Goal: Information Seeking & Learning: Learn about a topic

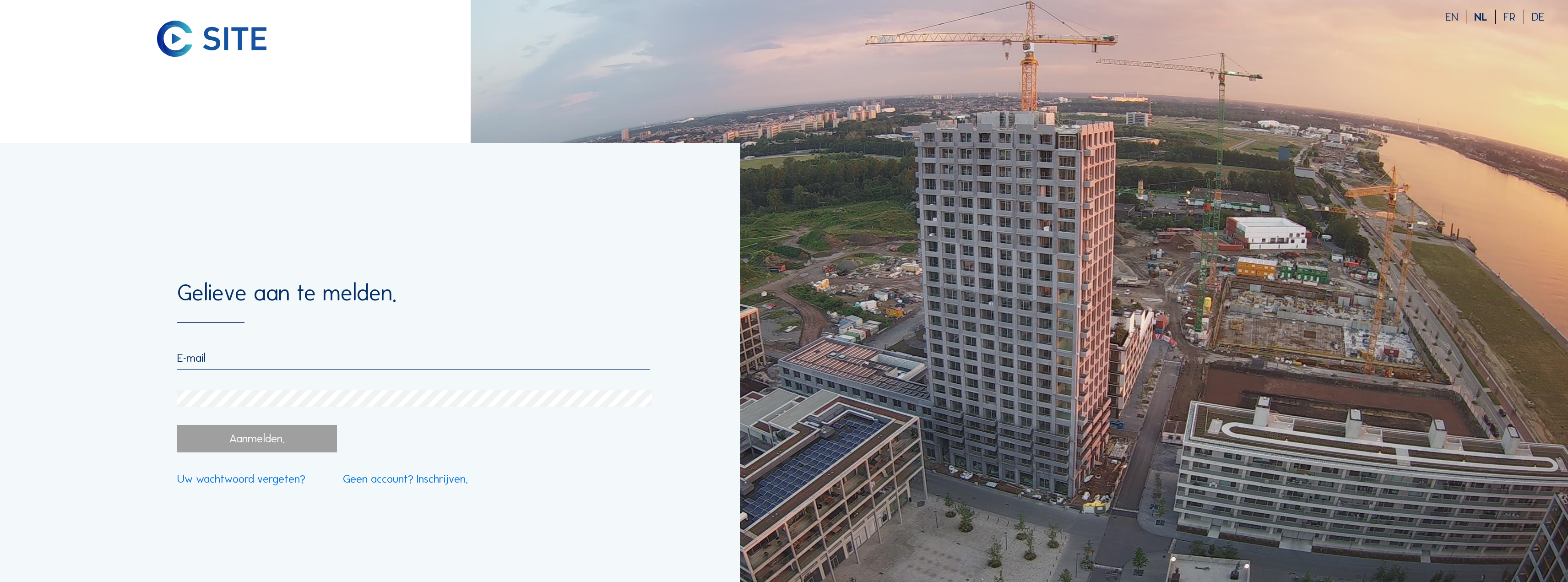
type input "[EMAIL_ADDRESS][DOMAIN_NAME]"
click at [240, 446] on div "Aanmelden." at bounding box center [257, 439] width 160 height 28
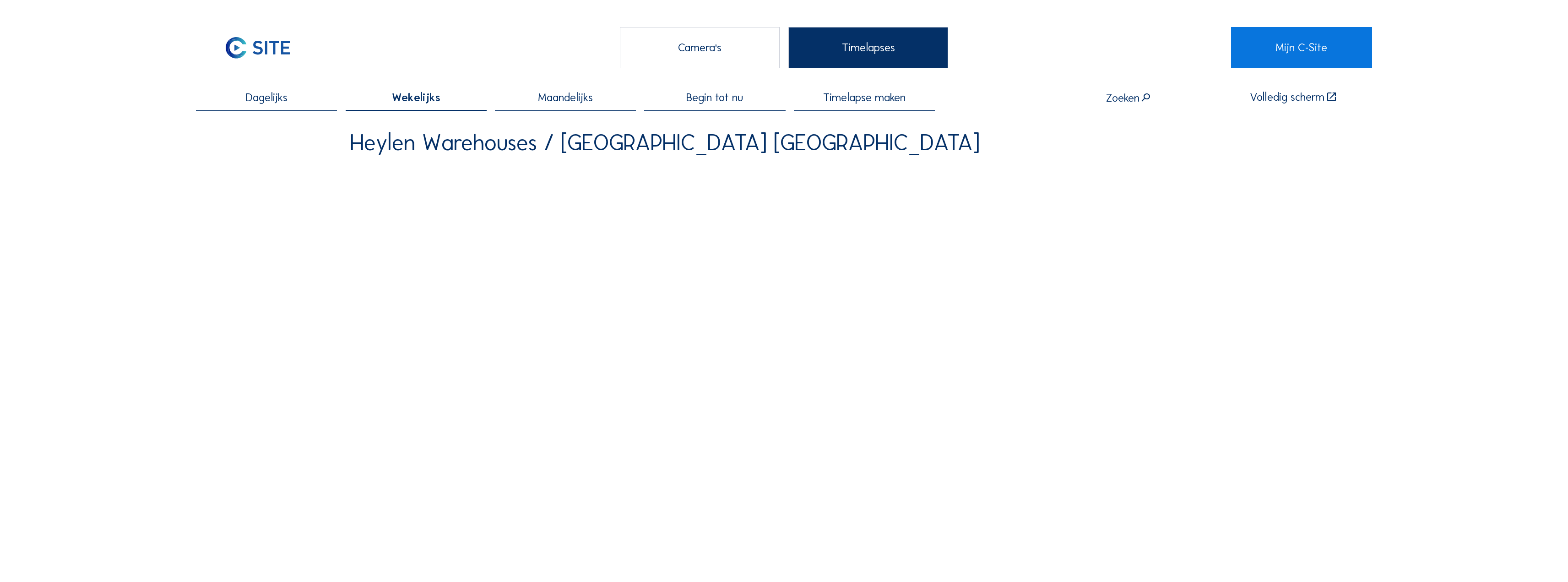
click at [705, 50] on div "Camera's" at bounding box center [699, 47] width 160 height 41
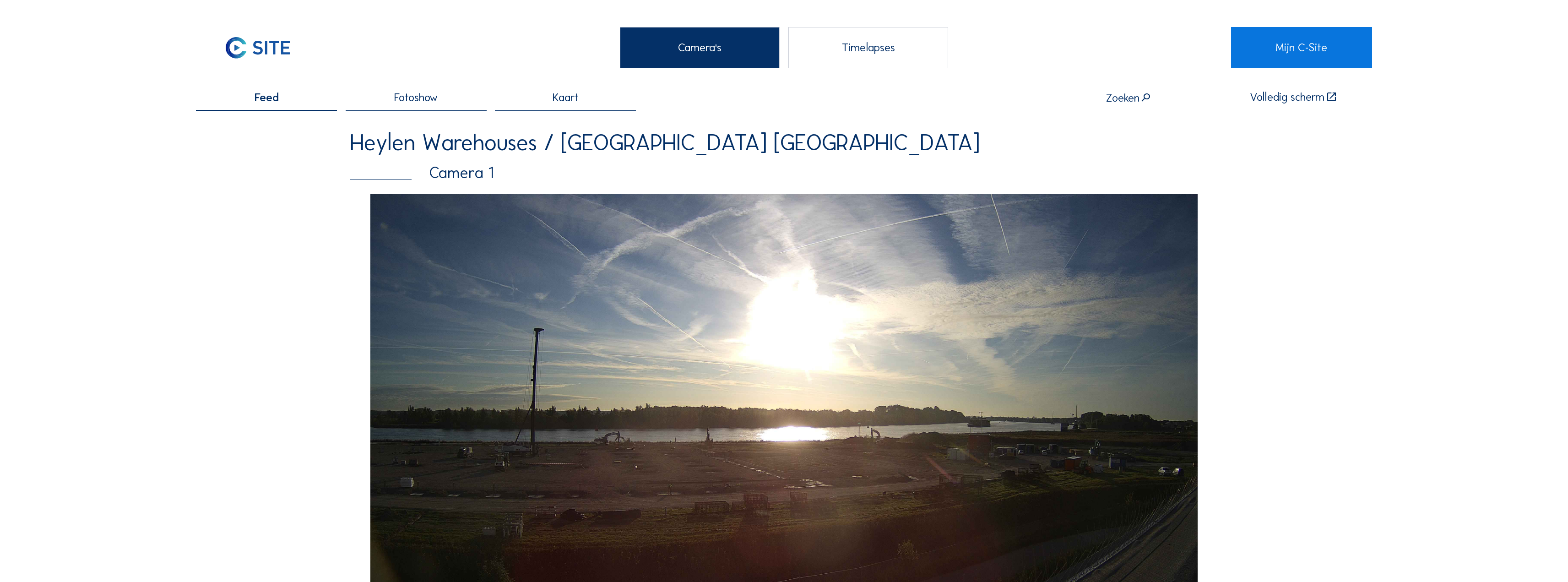
click at [424, 104] on span "Fotoshow" at bounding box center [416, 97] width 43 height 12
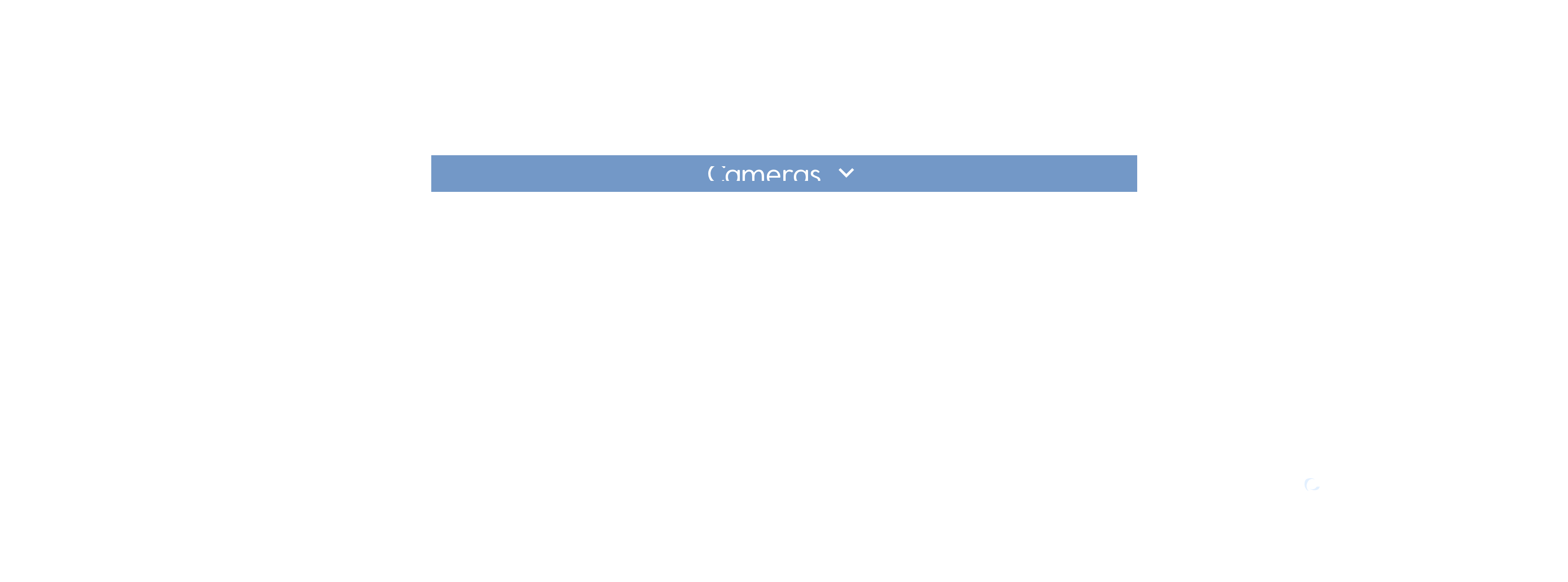
scroll to position [275, 0]
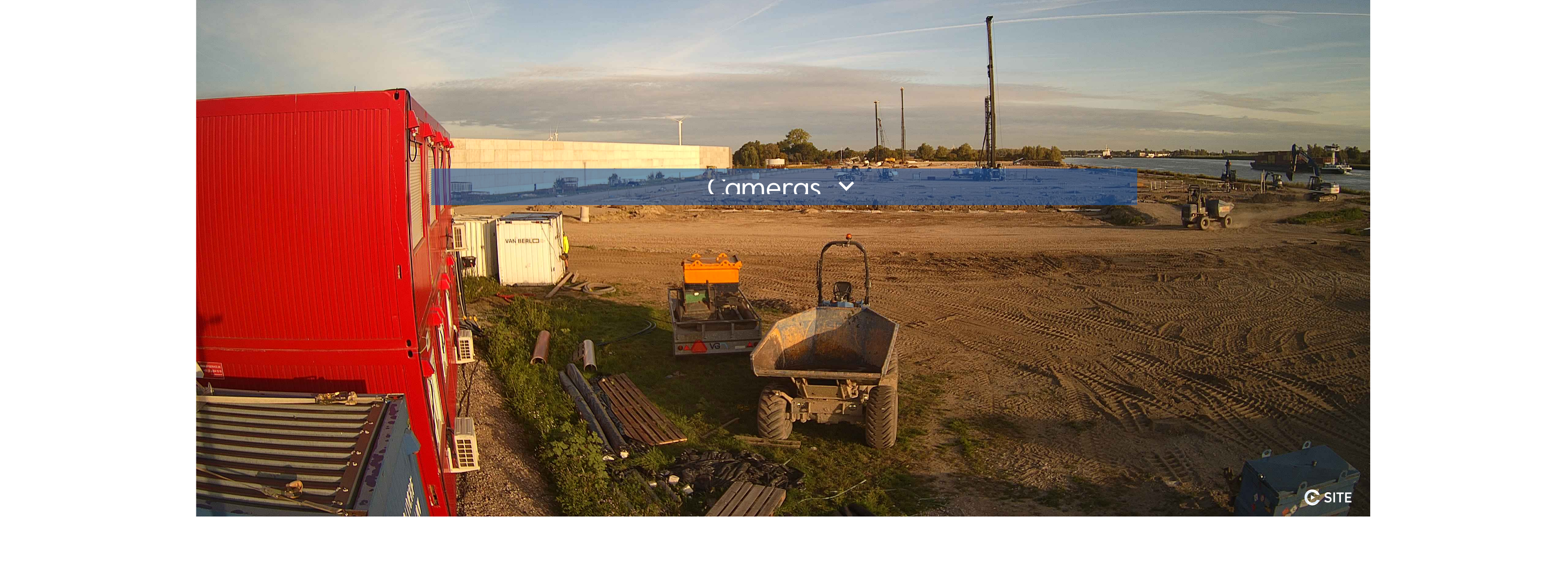
click at [827, 187] on div at bounding box center [784, 187] width 674 height 15
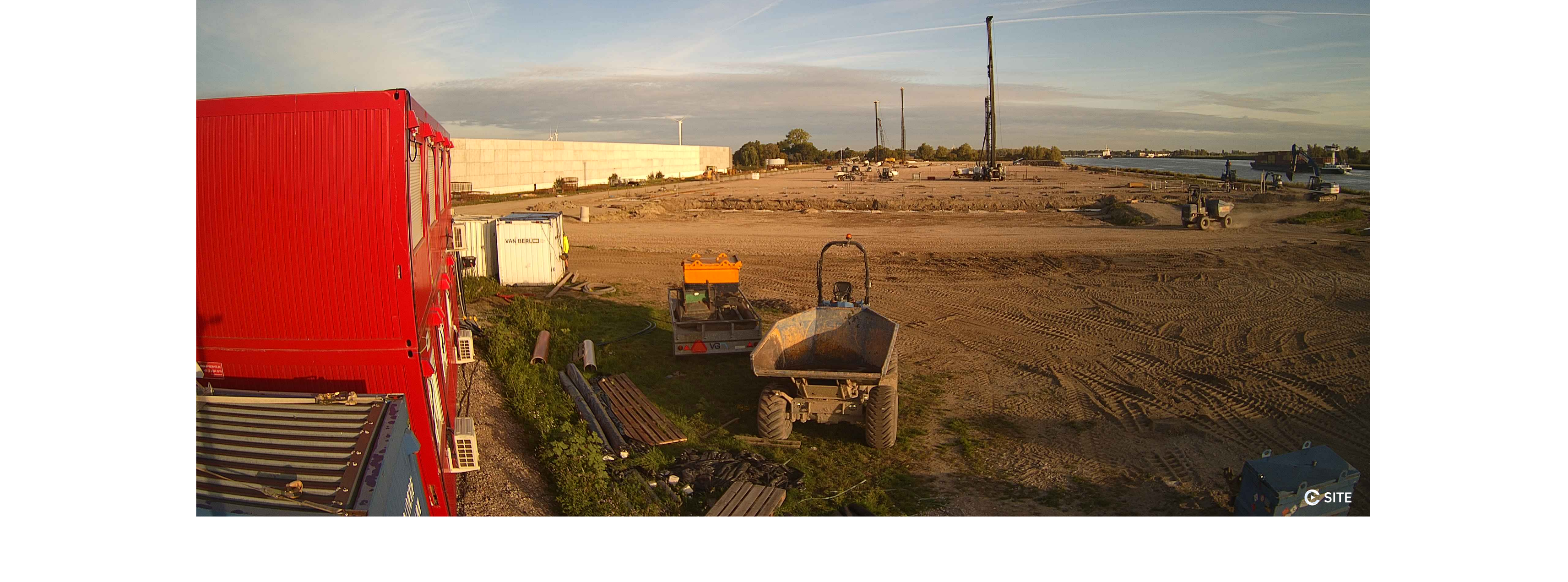
click at [1453, 126] on div "Camera's Timelapses Mijn C-Site Feed Fotoshow Kaart Volledig [PERSON_NAME] Heyl…" at bounding box center [784, 395] width 1568 height 1339
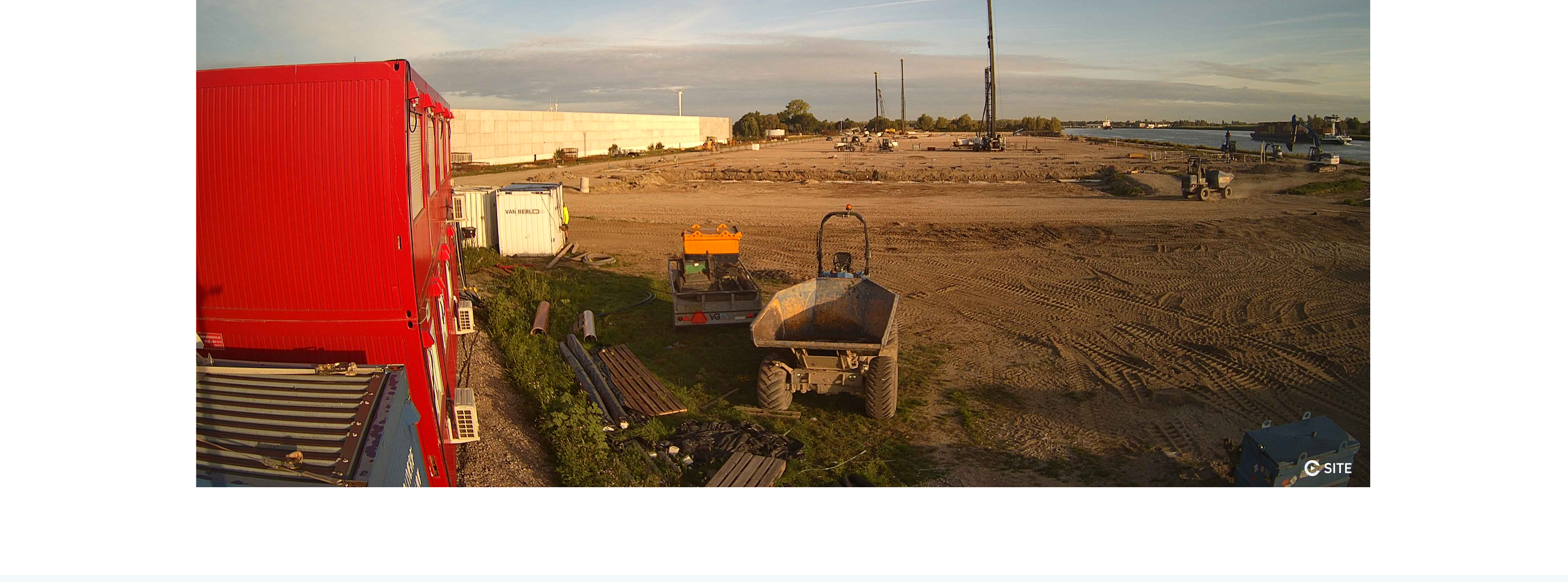
scroll to position [0, 0]
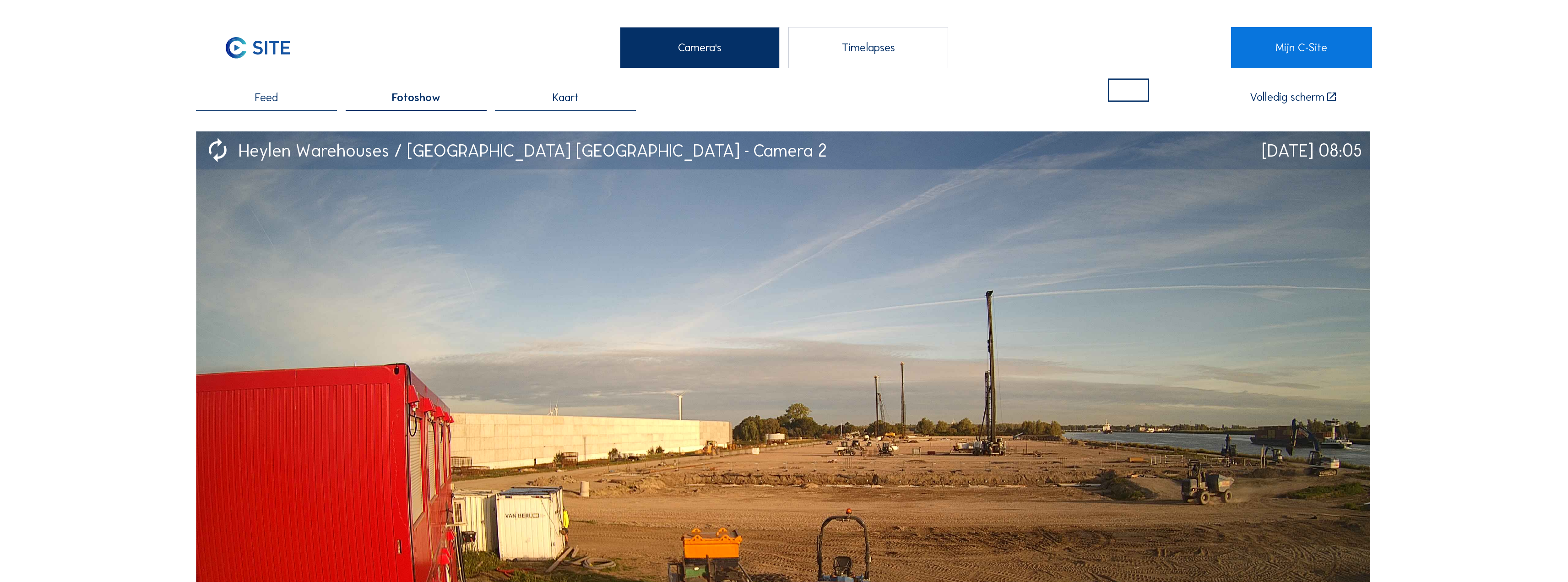
click at [587, 94] on div "Kaart" at bounding box center [565, 101] width 141 height 19
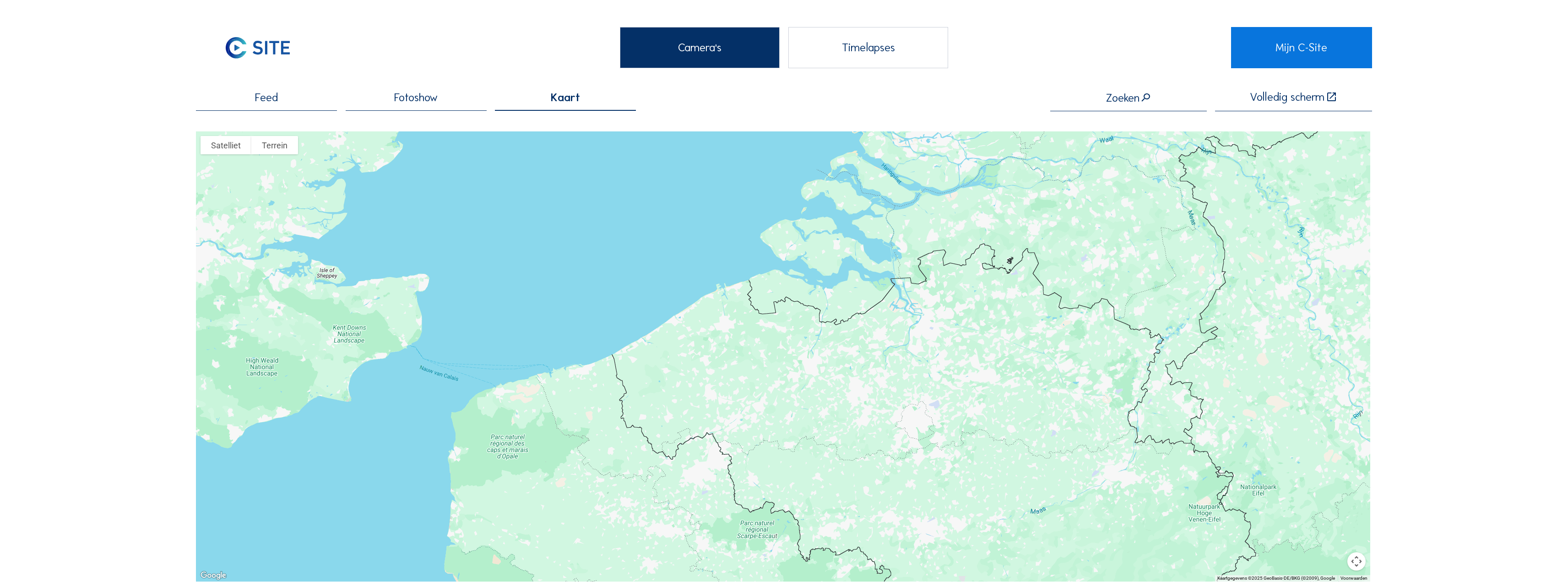
click at [271, 104] on span "Feed" at bounding box center [266, 97] width 23 height 12
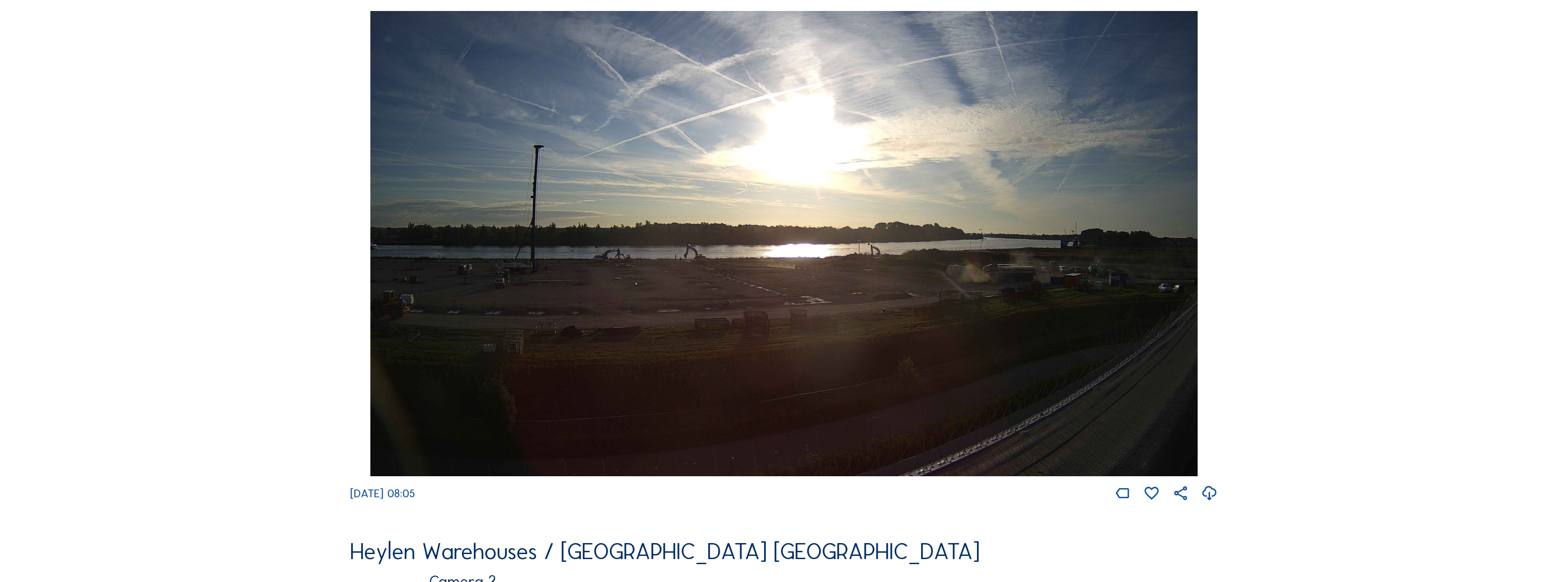
scroll to position [137, 0]
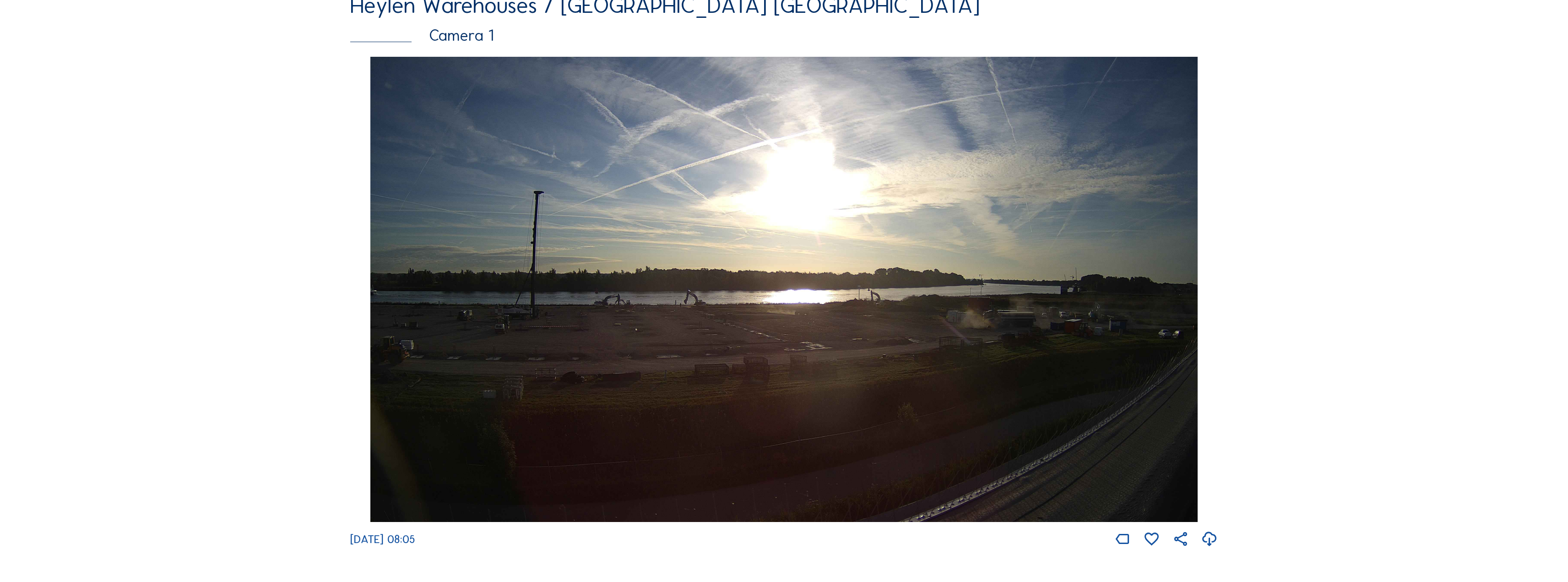
click at [1175, 455] on img at bounding box center [784, 290] width 828 height 466
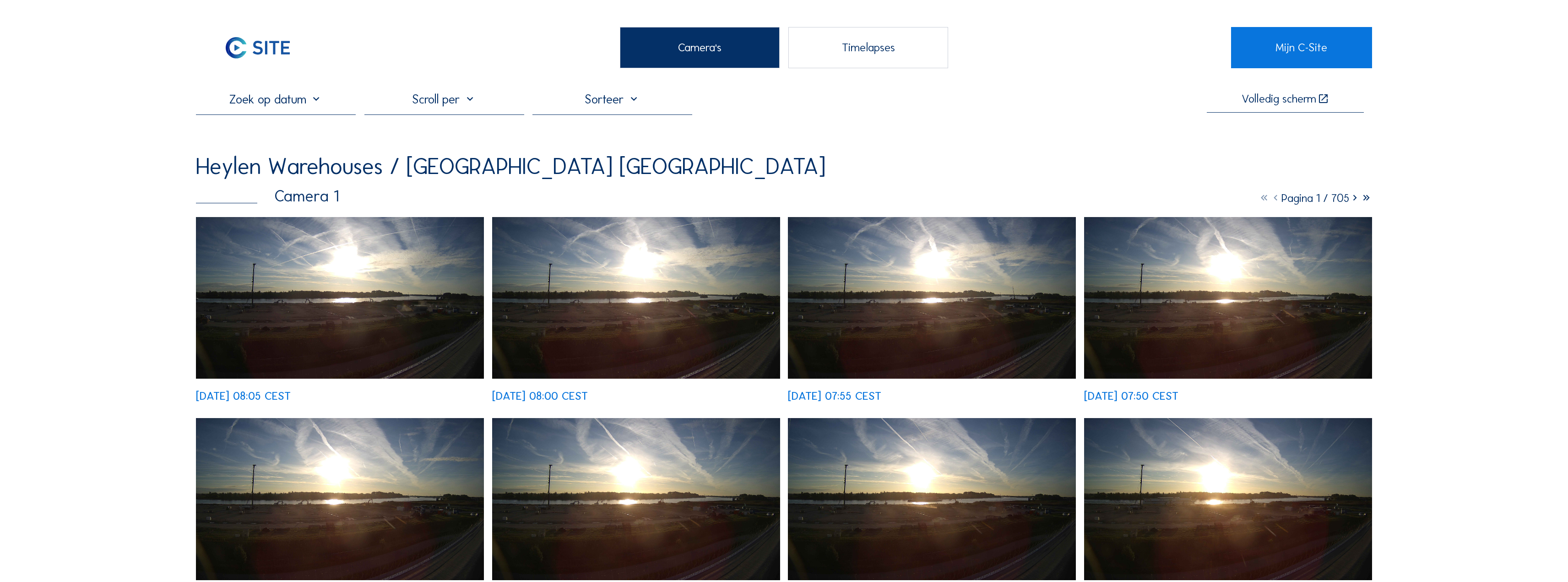
click at [313, 99] on input "text" at bounding box center [276, 99] width 160 height 15
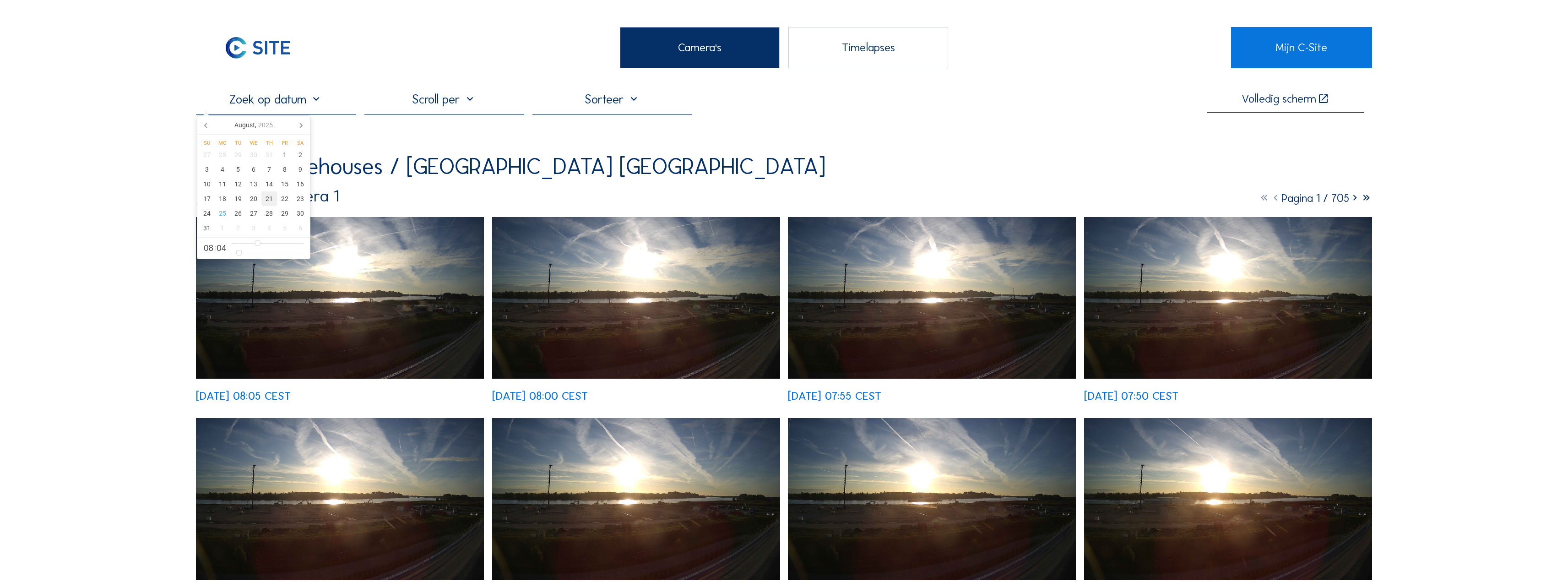
click at [272, 198] on div "21" at bounding box center [269, 199] width 15 height 15
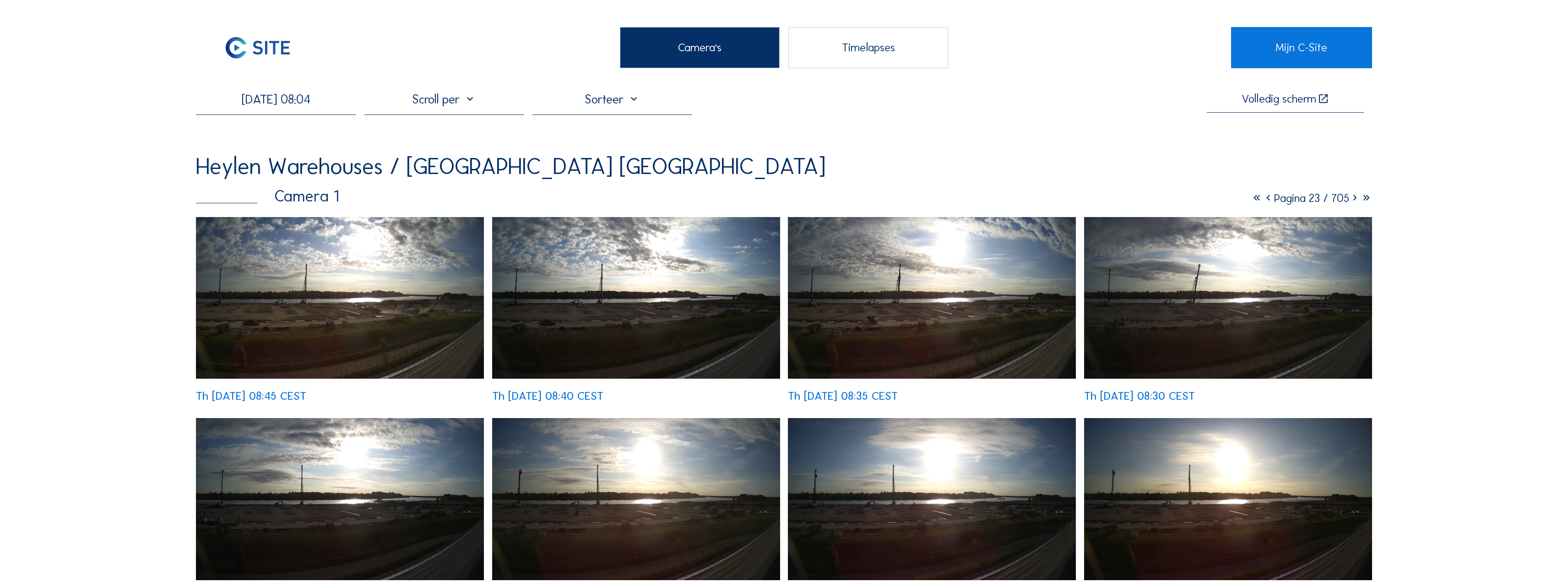
click at [1262, 197] on icon at bounding box center [1268, 198] width 12 height 14
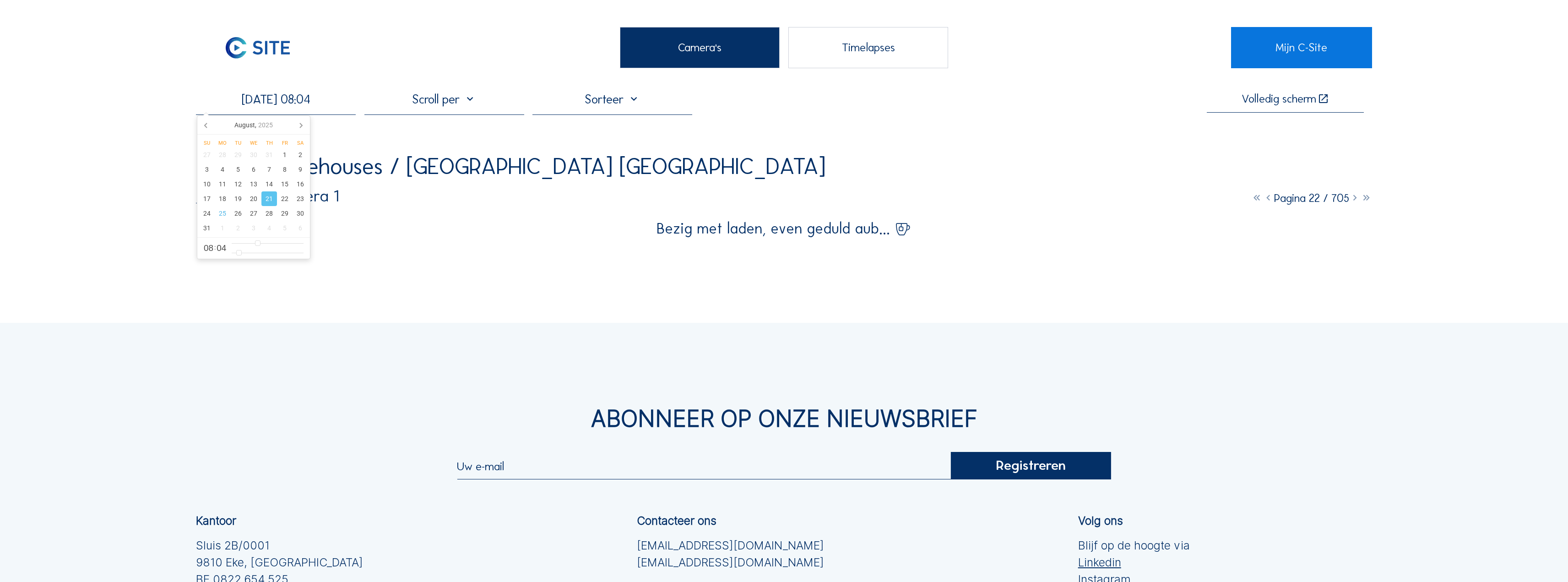
click at [329, 100] on input "[DATE] 08:04" at bounding box center [276, 99] width 160 height 15
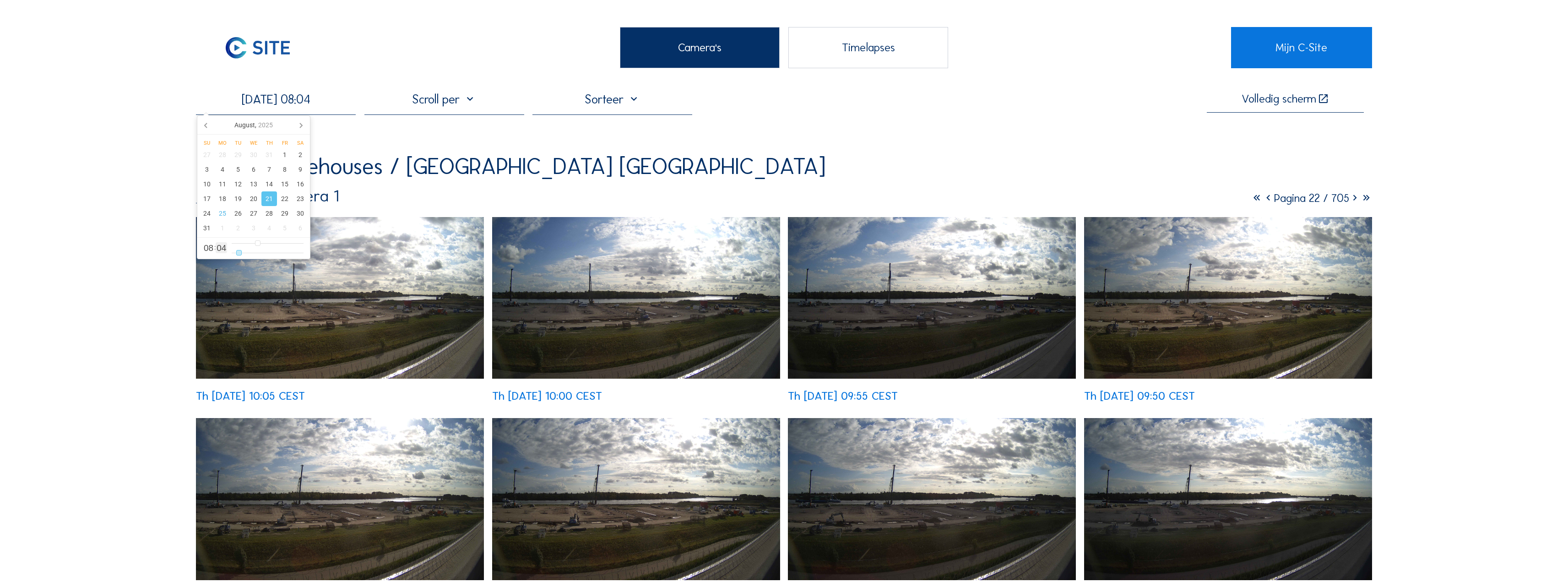
type input "[DATE] 08:05"
type input "5"
type input "[DATE] 08:06"
type input "6"
type input "[DATE] 08:07"
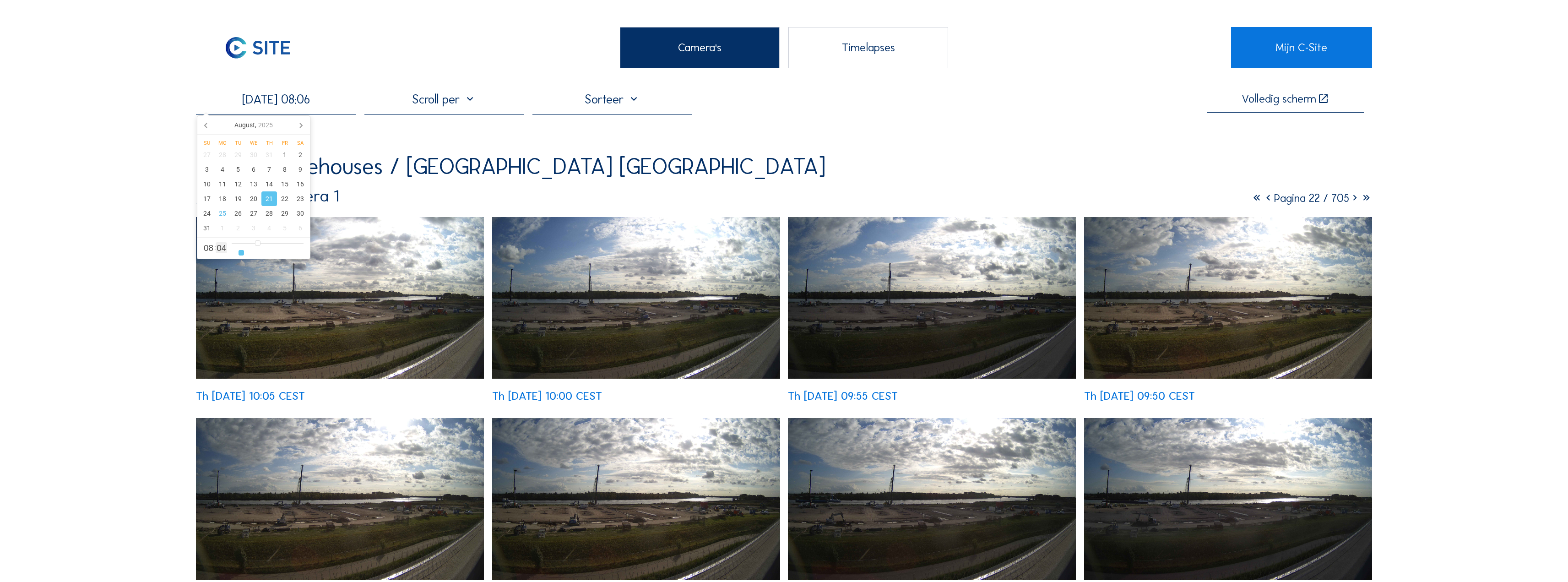
type input "7"
type input "[DATE] 08:09"
type input "9"
type input "[DATE] 08:11"
type input "11"
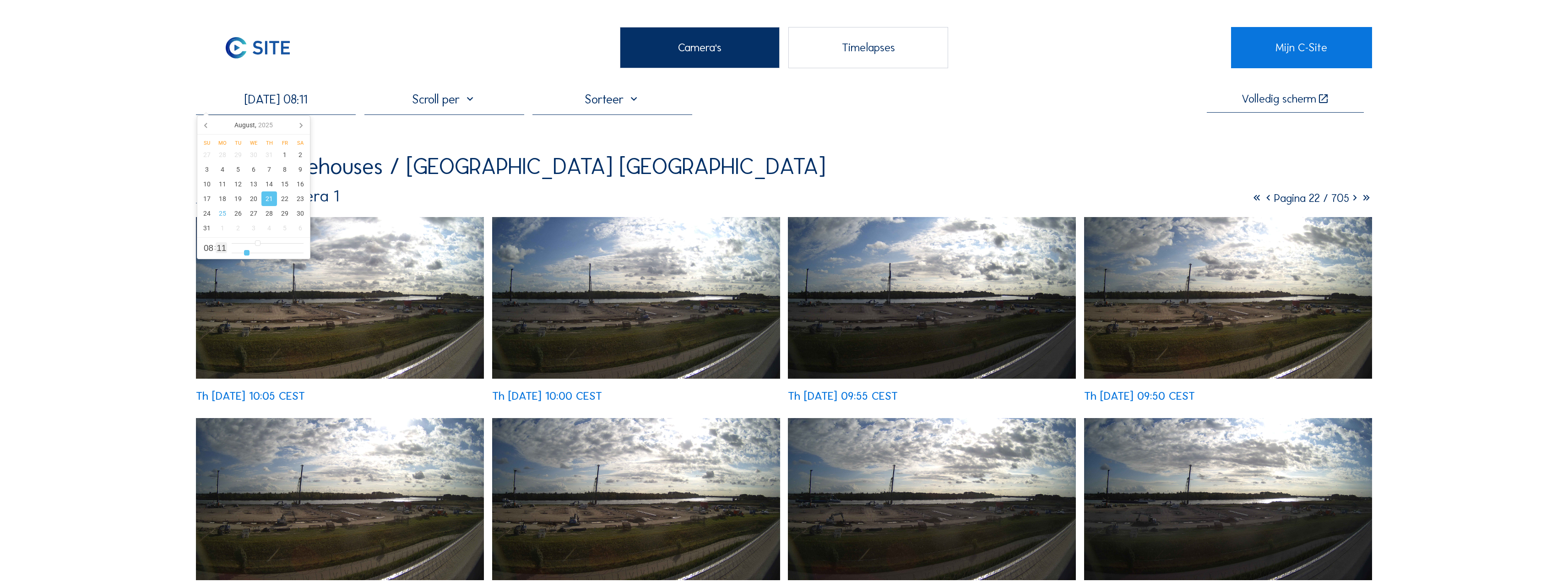
type input "[DATE] 08:12"
type input "12"
type input "[DATE] 08:13"
type input "13"
type input "[DATE] 08:14"
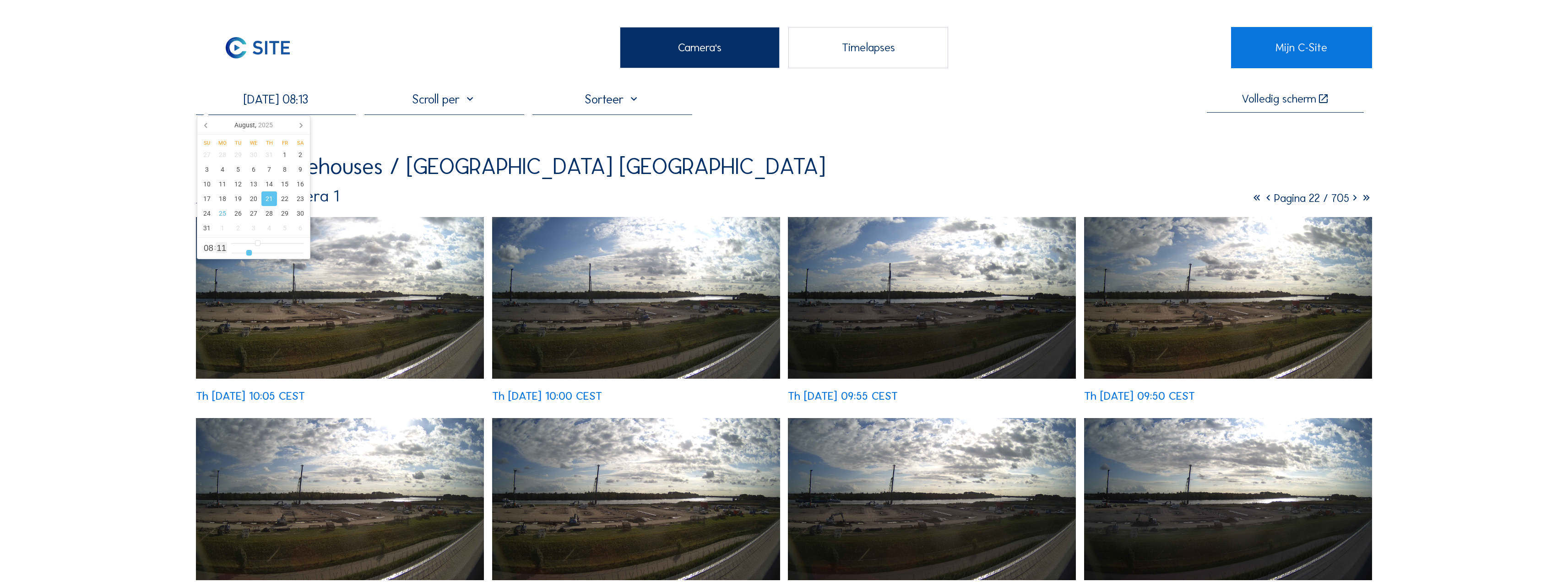
type input "14"
type input "[DATE] 08:15"
type input "15"
type input "[DATE] 08:17"
type input "17"
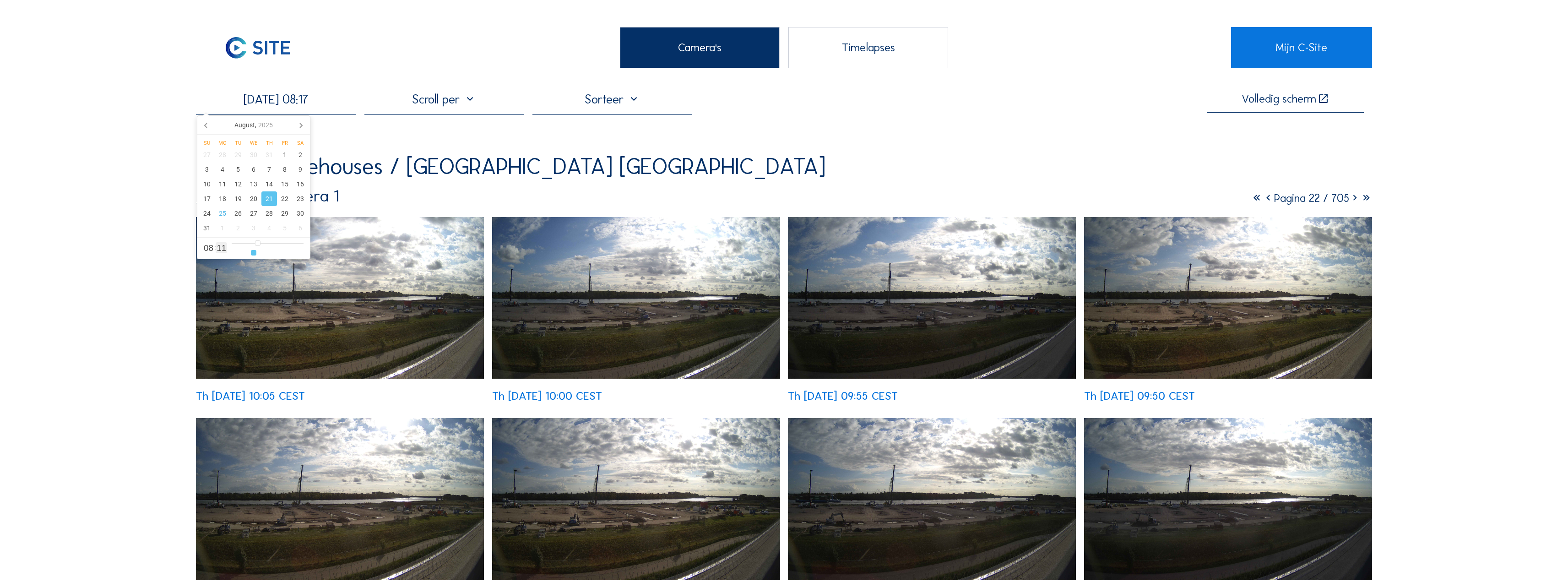
type input "[DATE] 08:19"
type input "19"
type input "[DATE] 08:20"
type input "20"
type input "[DATE] 08:21"
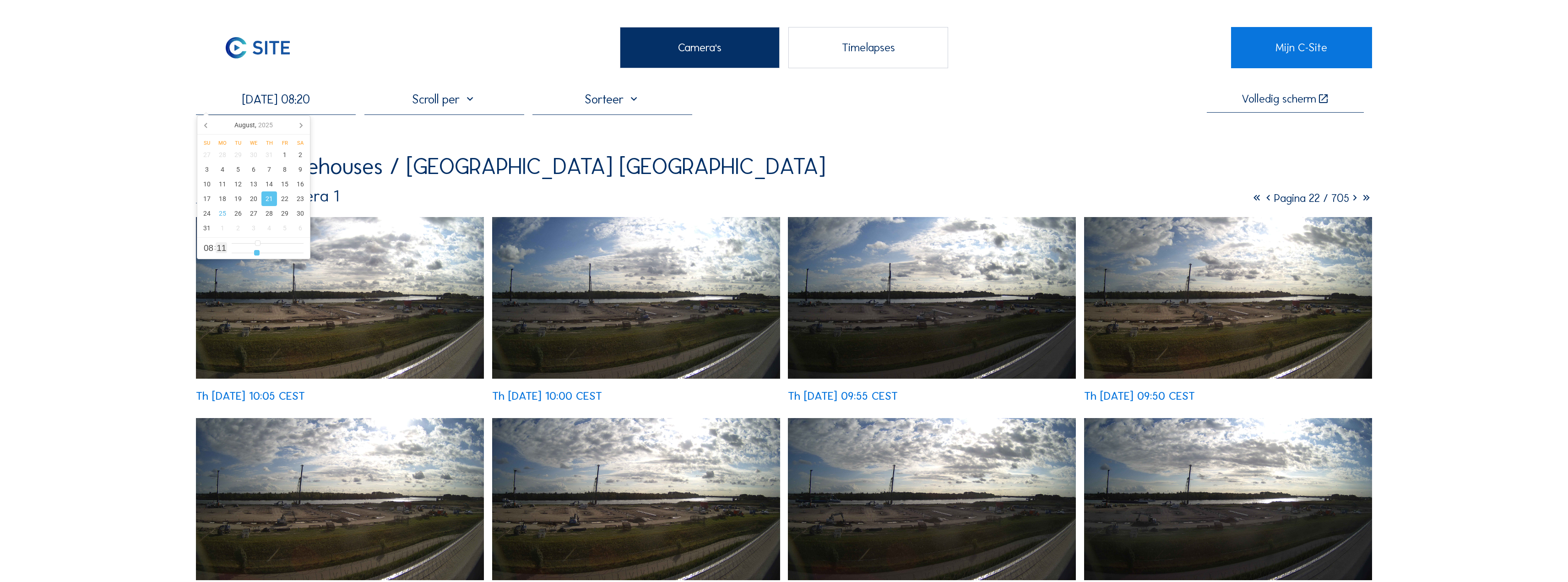
type input "21"
type input "[DATE] 08:22"
type input "22"
type input "[DATE] 08:23"
type input "23"
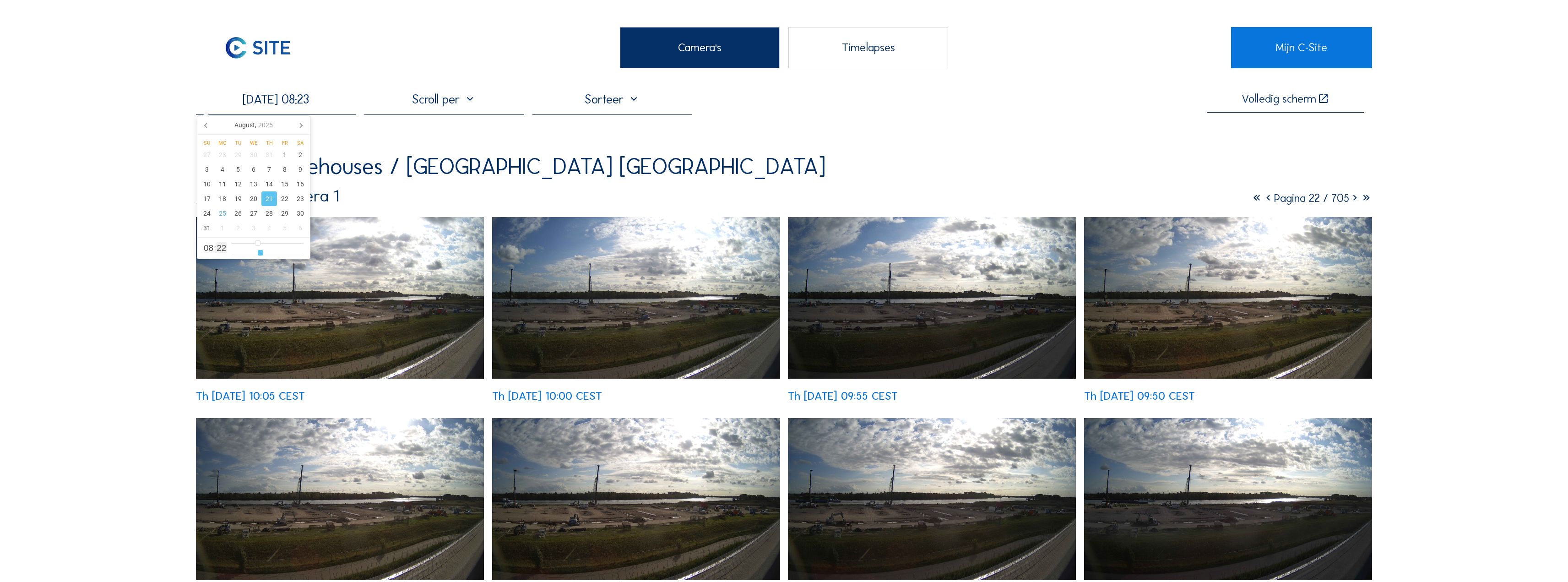
type input "[DATE] 08:25"
type input "25"
type input "[DATE] 08:26"
type input "26"
type input "[DATE] 08:28"
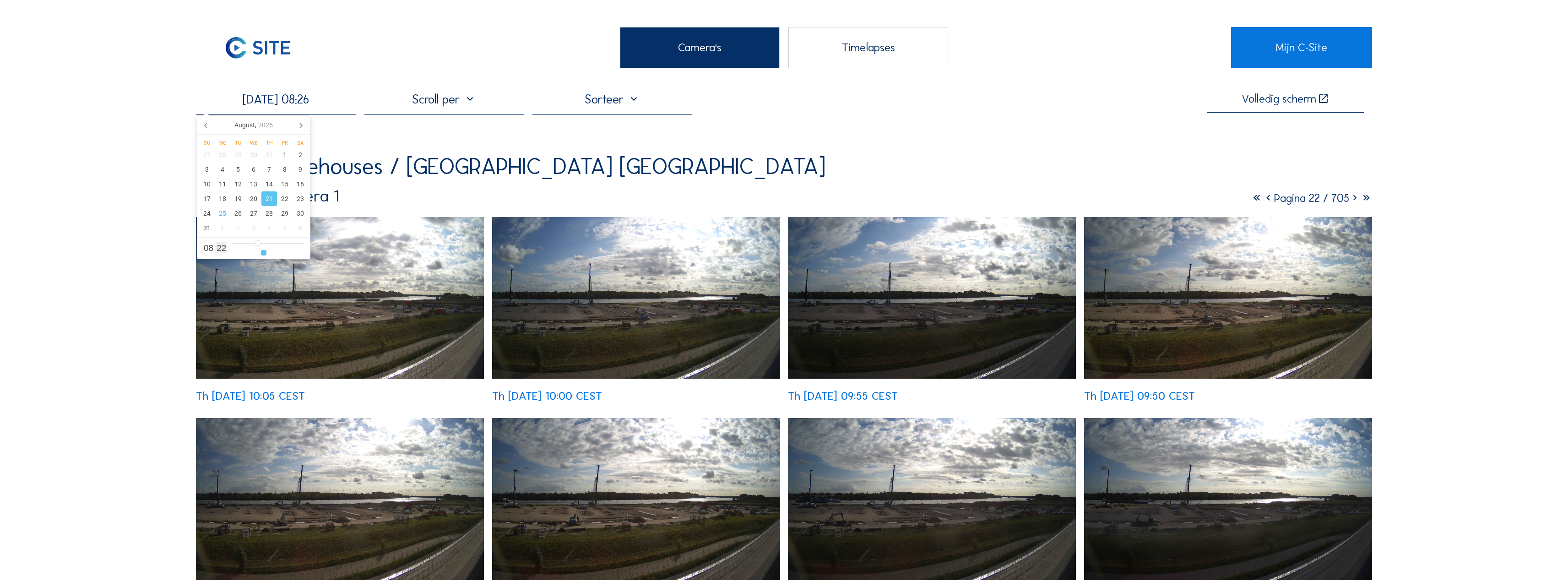
type input "28"
type input "[DATE] 08:29"
type input "29"
type input "[DATE] 08:30"
type input "30"
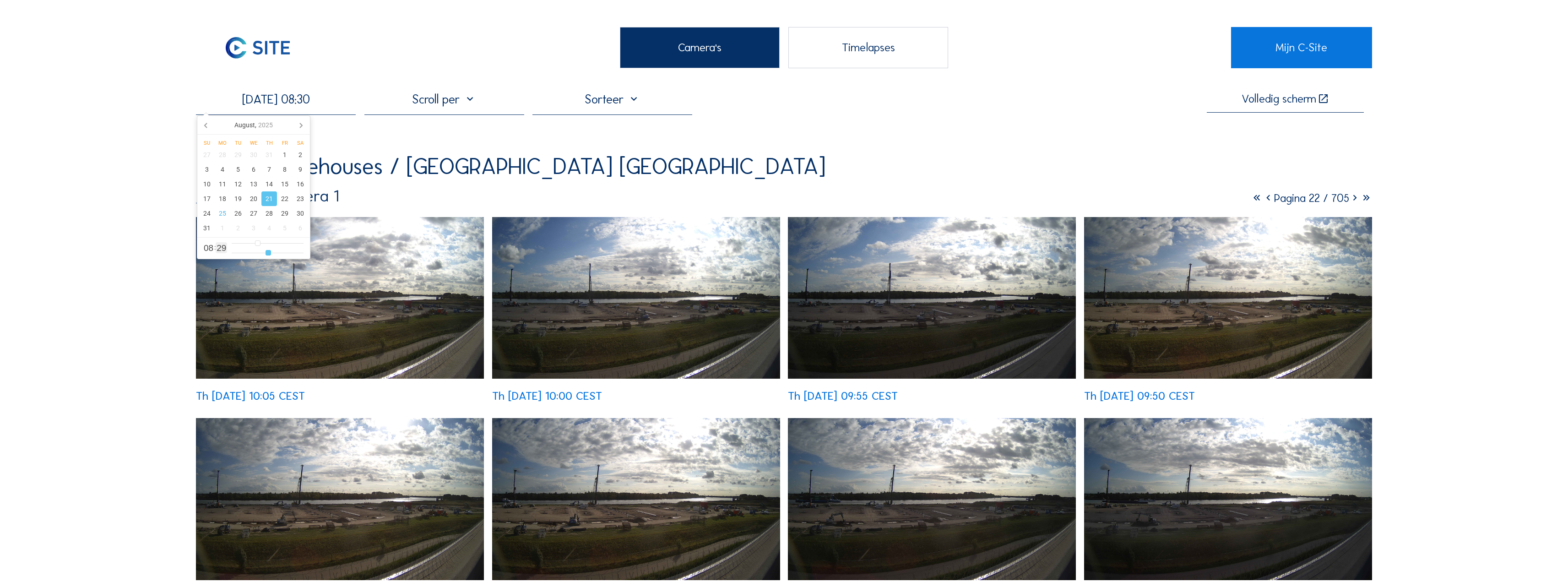
type input "[DATE] 08:32"
type input "32"
type input "[DATE] 08:34"
type input "34"
type input "[DATE] 08:35"
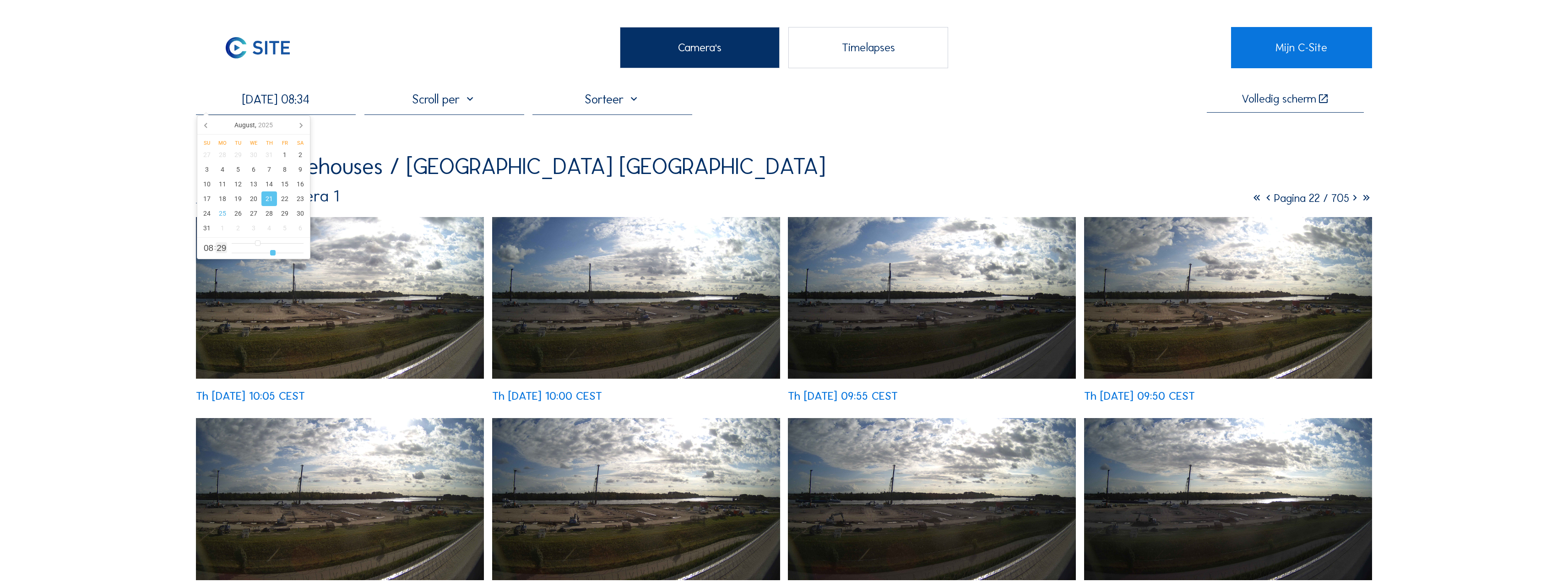
type input "35"
type input "[DATE] 08:36"
type input "36"
type input "[DATE] 08:37"
type input "37"
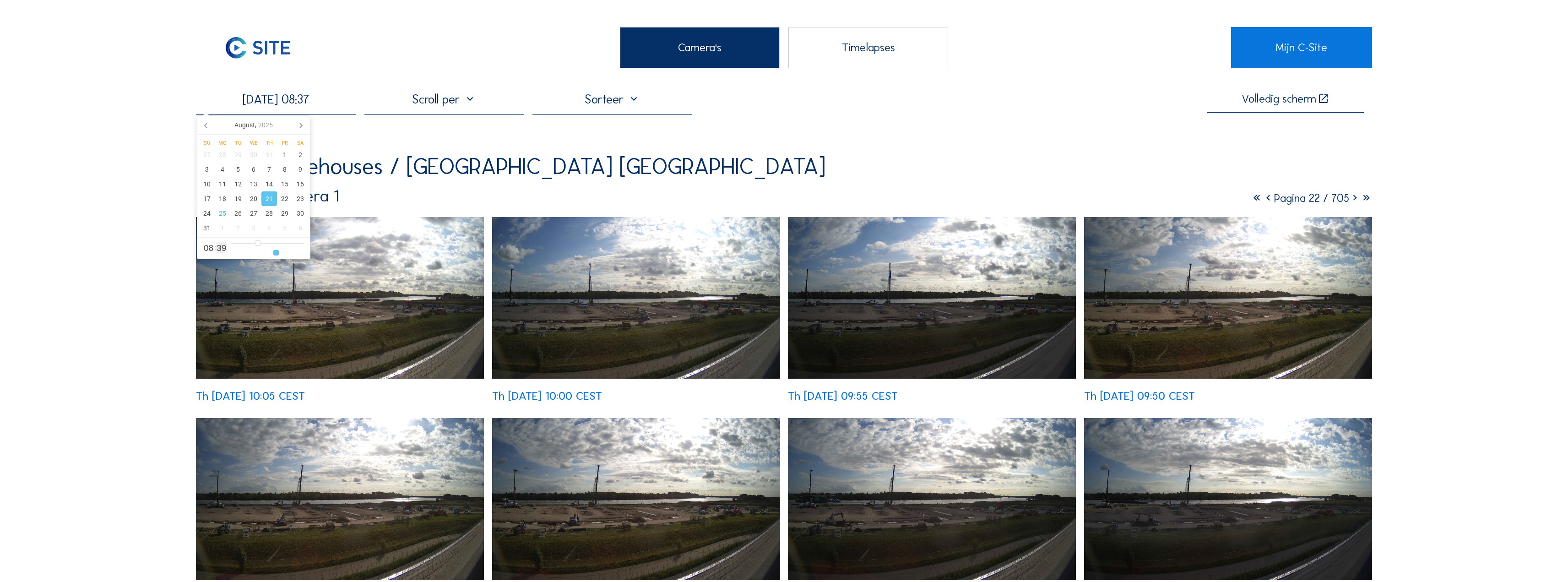
type input "[DATE] 08:39"
type input "39"
type input "[DATE] 08:41"
type input "41"
type input "[DATE] 08:42"
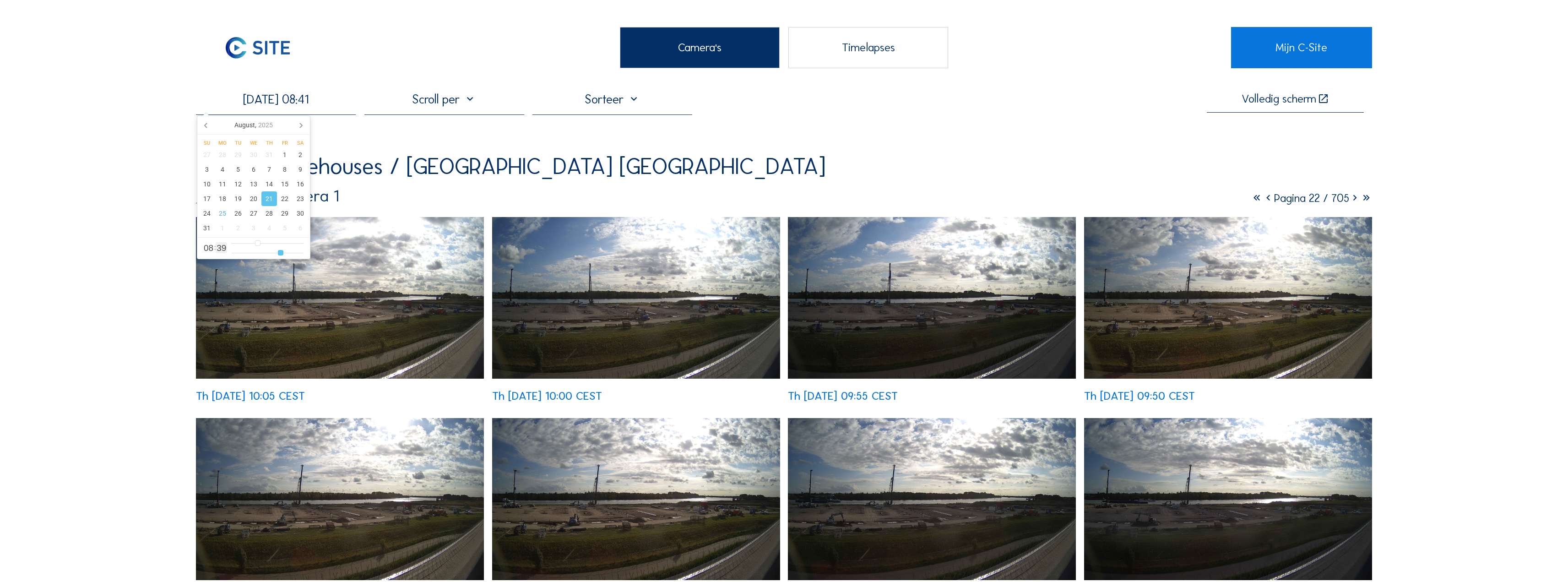
type input "42"
type input "[DATE] 08:44"
type input "44"
type input "[DATE] 08:46"
type input "46"
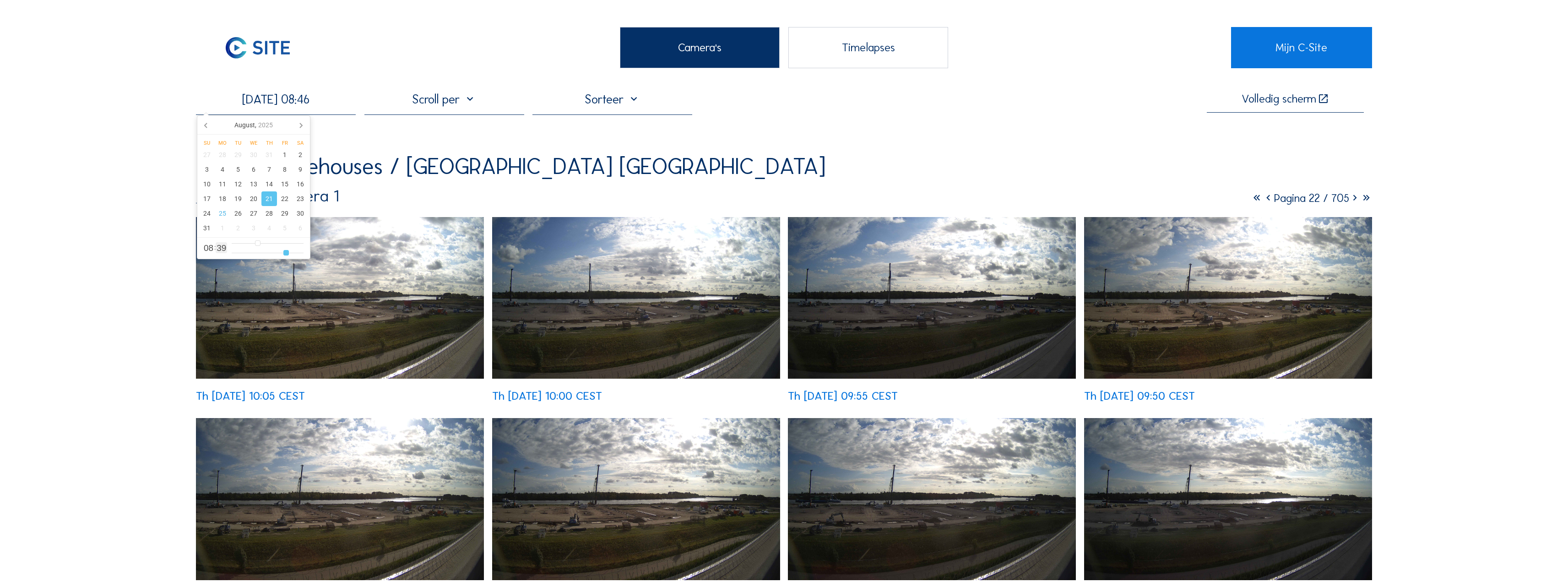
type input "[DATE] 08:47"
type input "47"
type input "[DATE] 08:48"
type input "48"
type input "[DATE] 08:50"
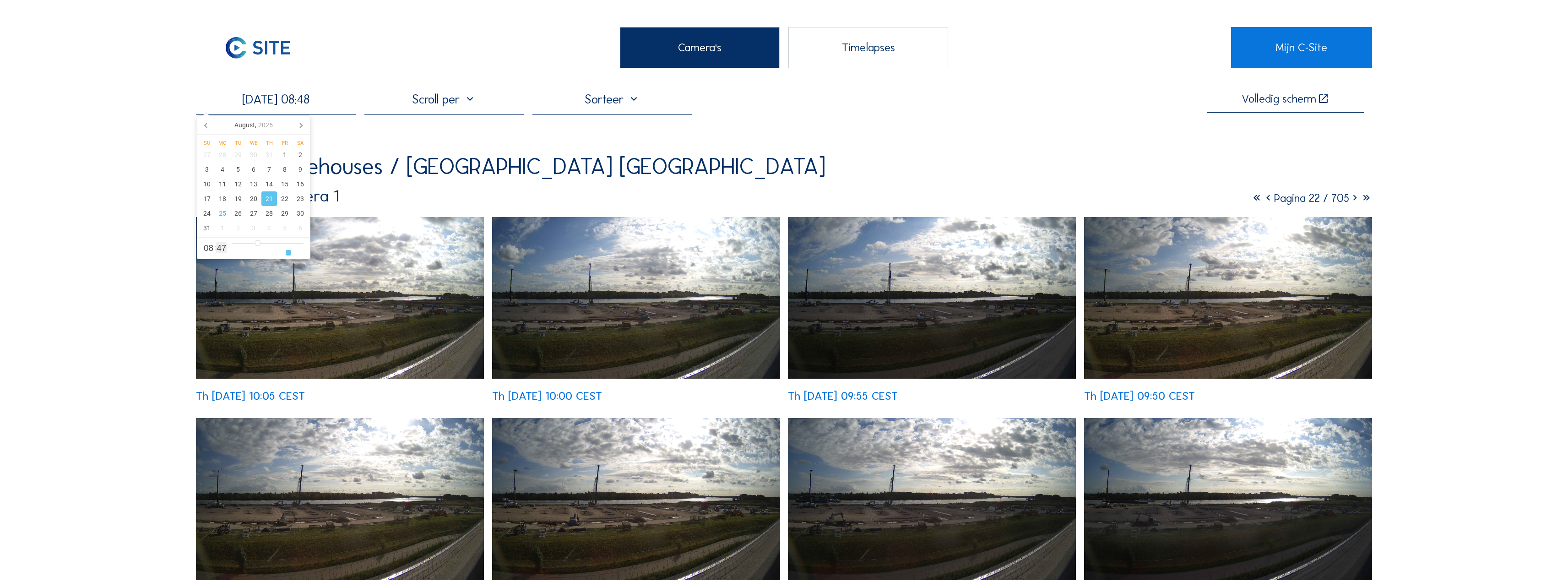
type input "50"
type input "[DATE] 08:51"
type input "51"
type input "[DATE] 08:52"
type input "52"
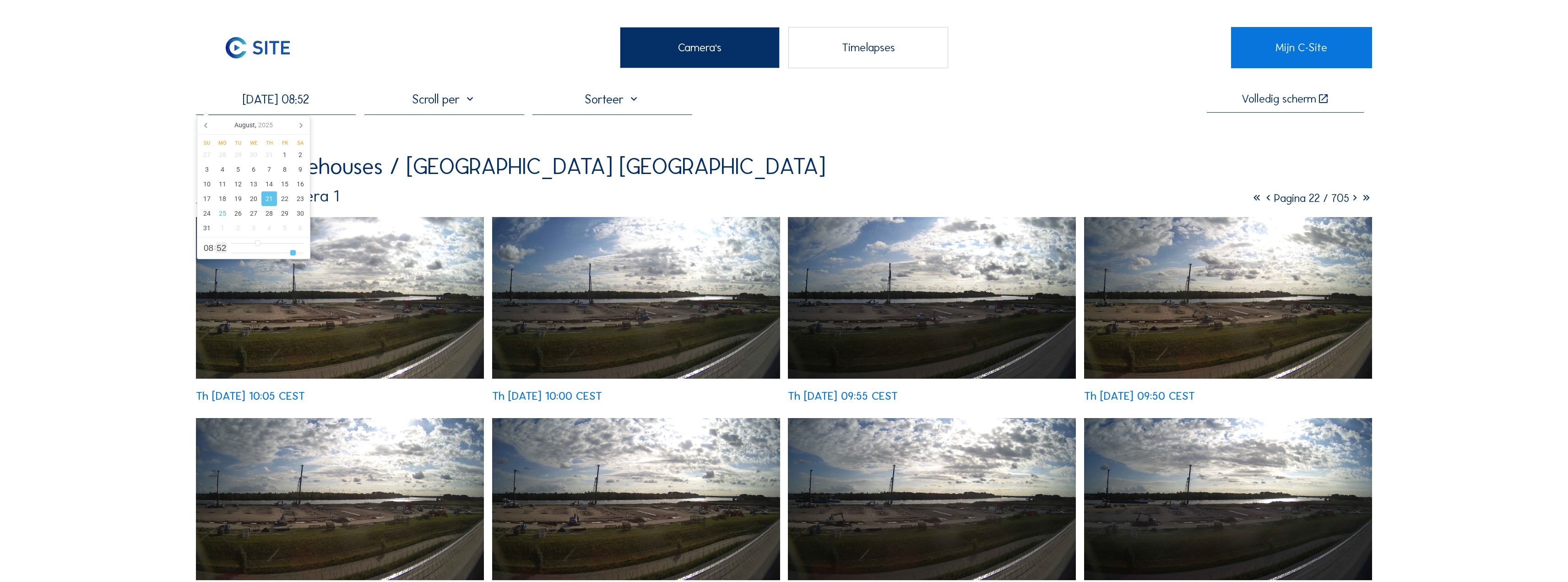
type input "[DATE] 08:53"
type input "53"
type input "[DATE] 08:55"
type input "55"
type input "[DATE] 08:56"
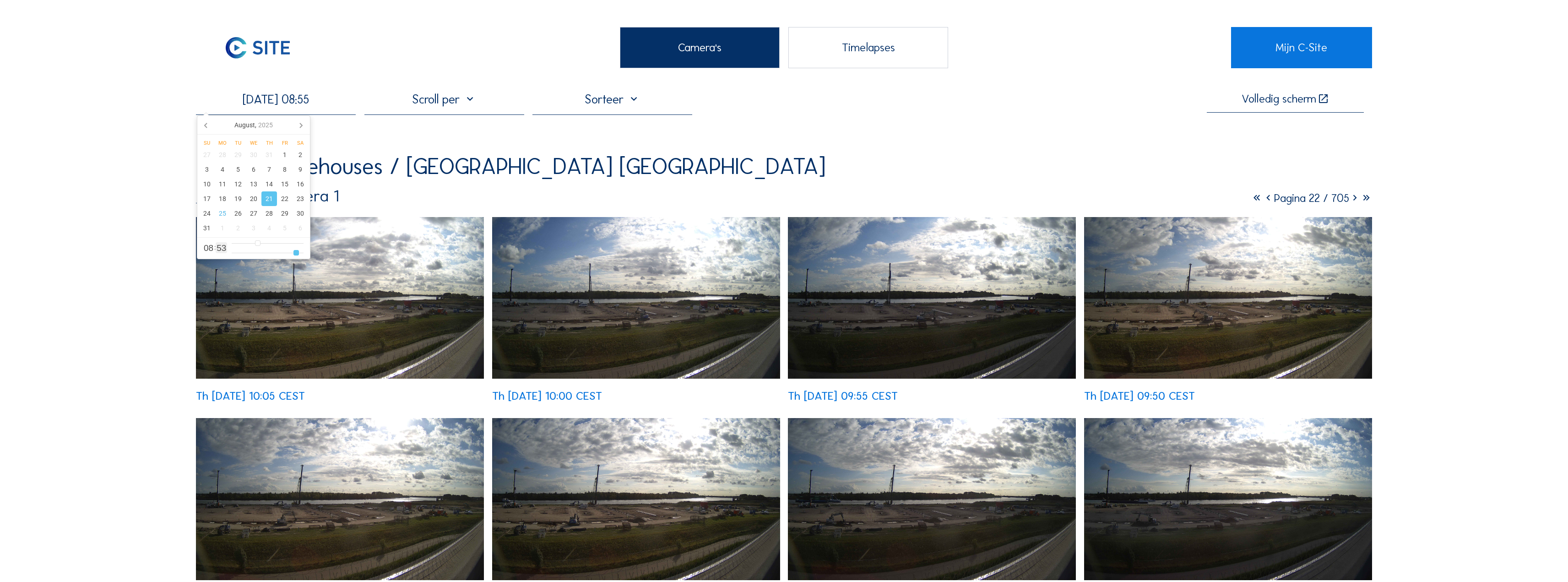
type input "56"
type input "[DATE] 08:58"
type input "58"
type input "[DATE] 08:59"
type input "59"
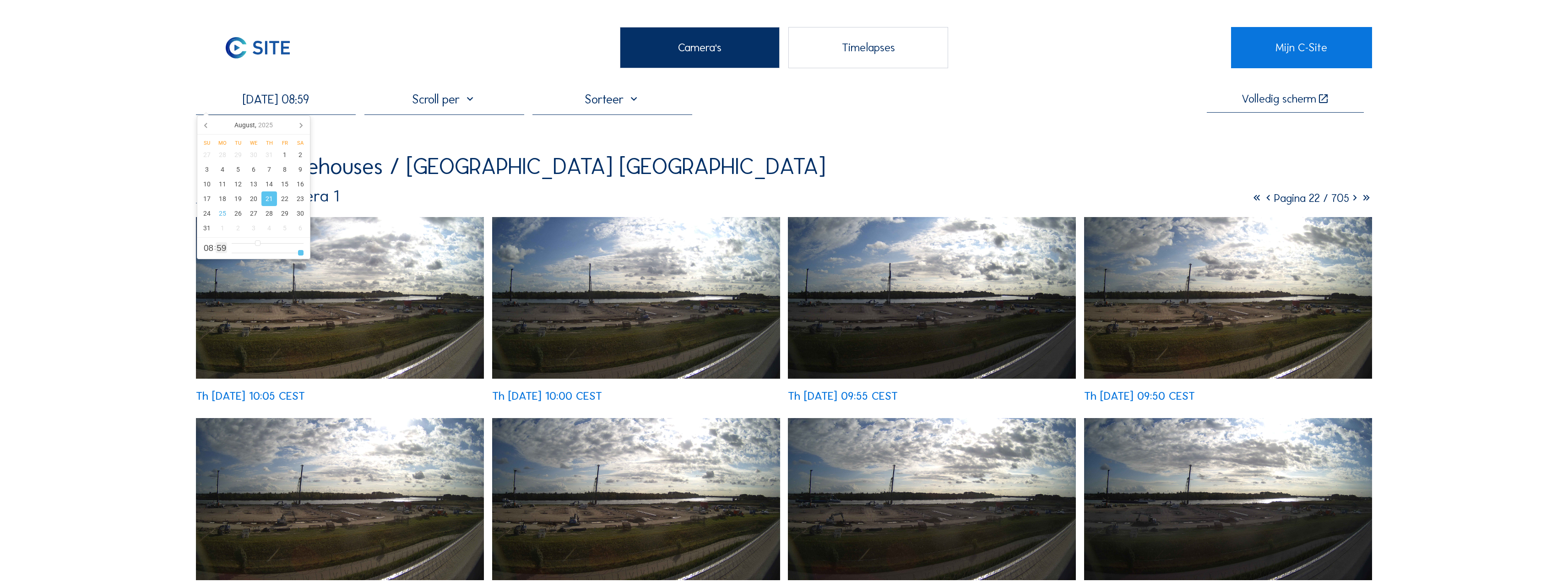
type input "[DATE] 08:58"
type input "58"
type input "[DATE] 08:55"
type input "55"
type input "[DATE] 08:52"
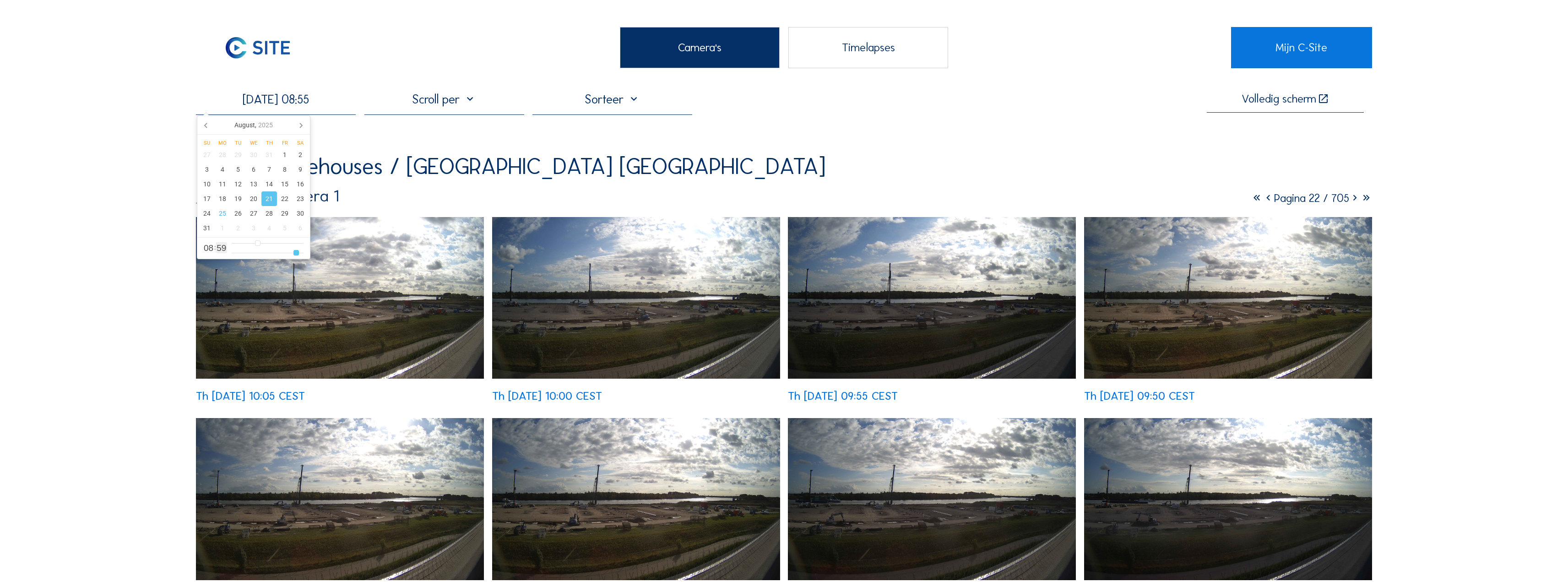
type input "52"
type input "[DATE] 08:48"
type input "48"
type input "[DATE] 08:44"
type input "44"
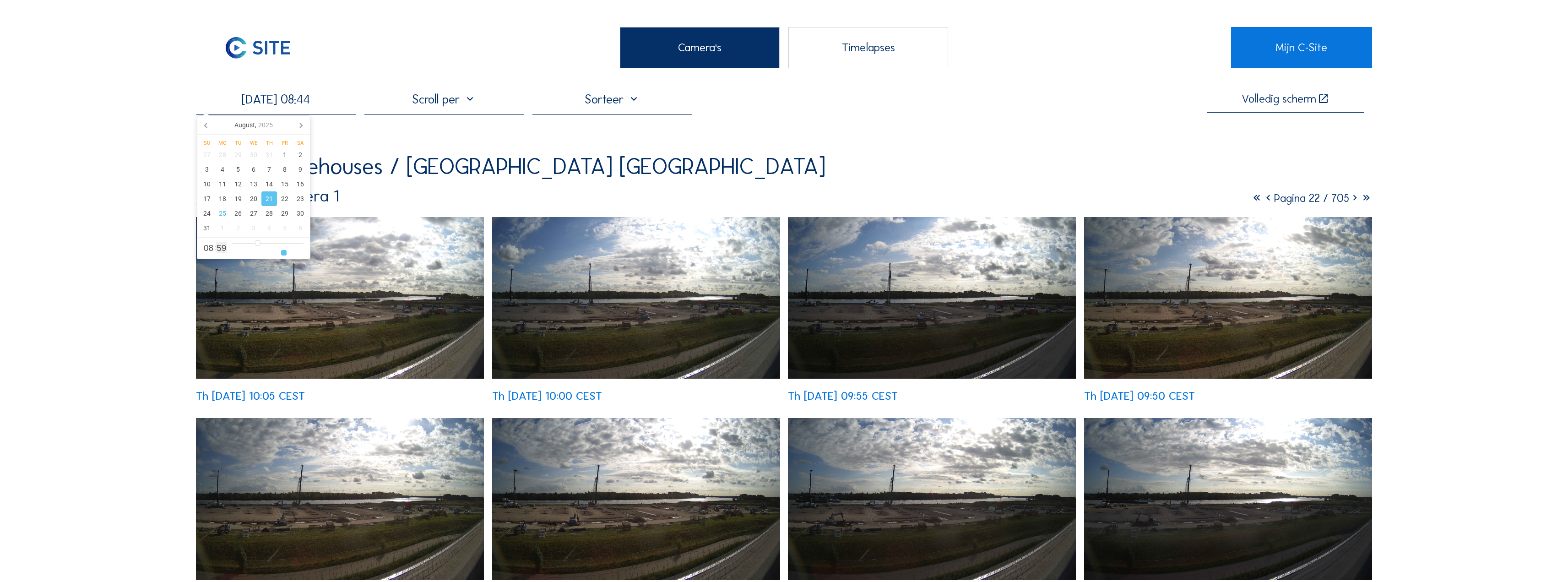
type input "[DATE] 08:39"
type input "39"
type input "[DATE] 08:33"
type input "33"
type input "[DATE] 08:25"
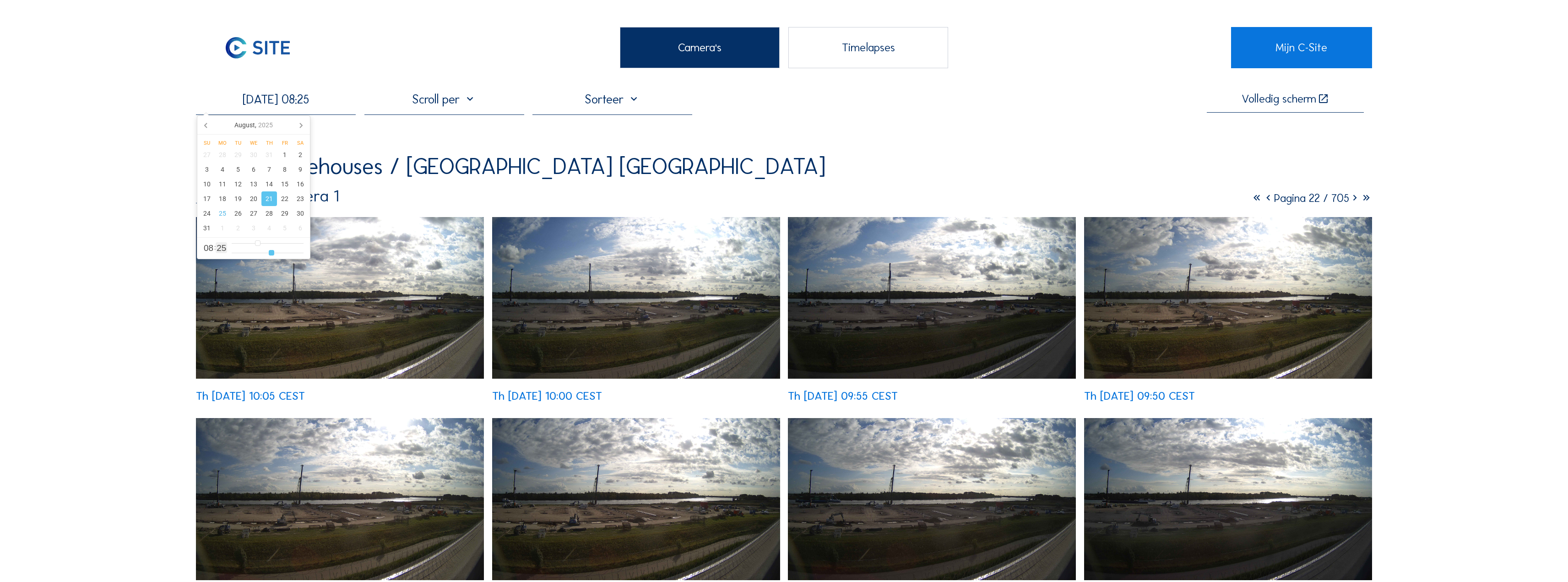
type input "25"
type input "[DATE] 08:19"
type input "19"
type input "[DATE] 08:14"
type input "14"
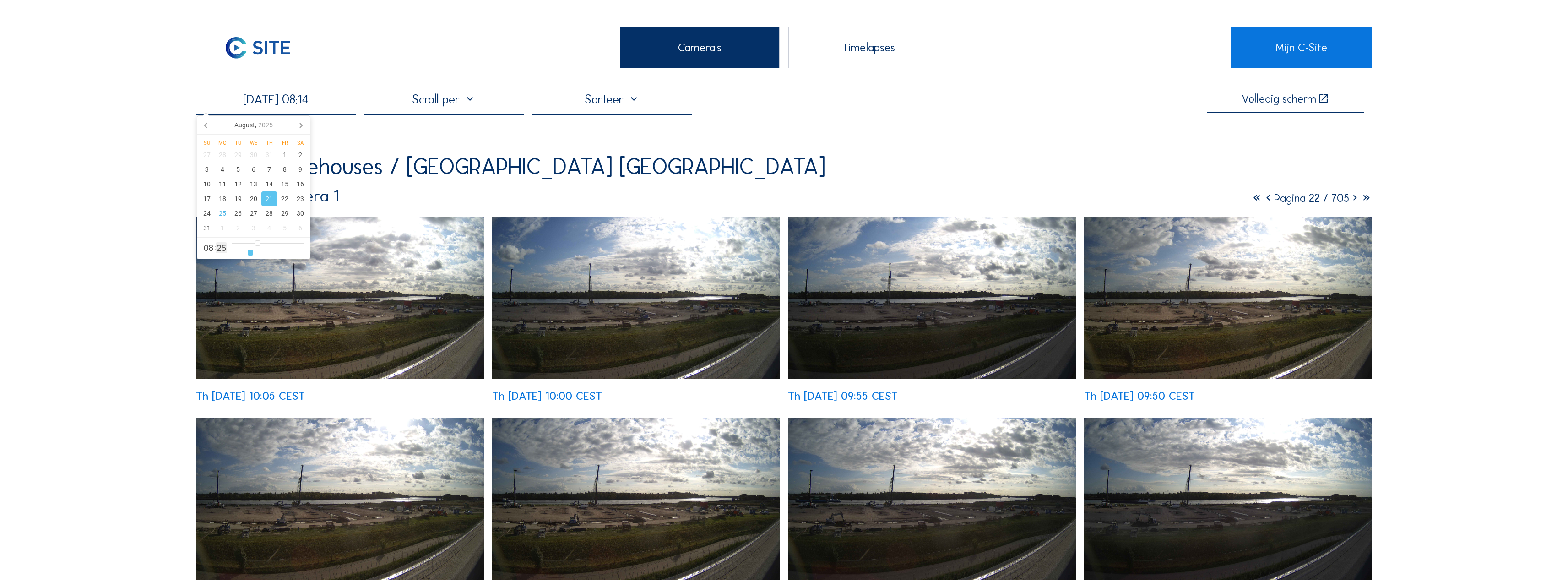
type input "[DATE] 08:09"
type input "9"
type input "[DATE] 08:05"
type input "5"
type input "[DATE] 08:01"
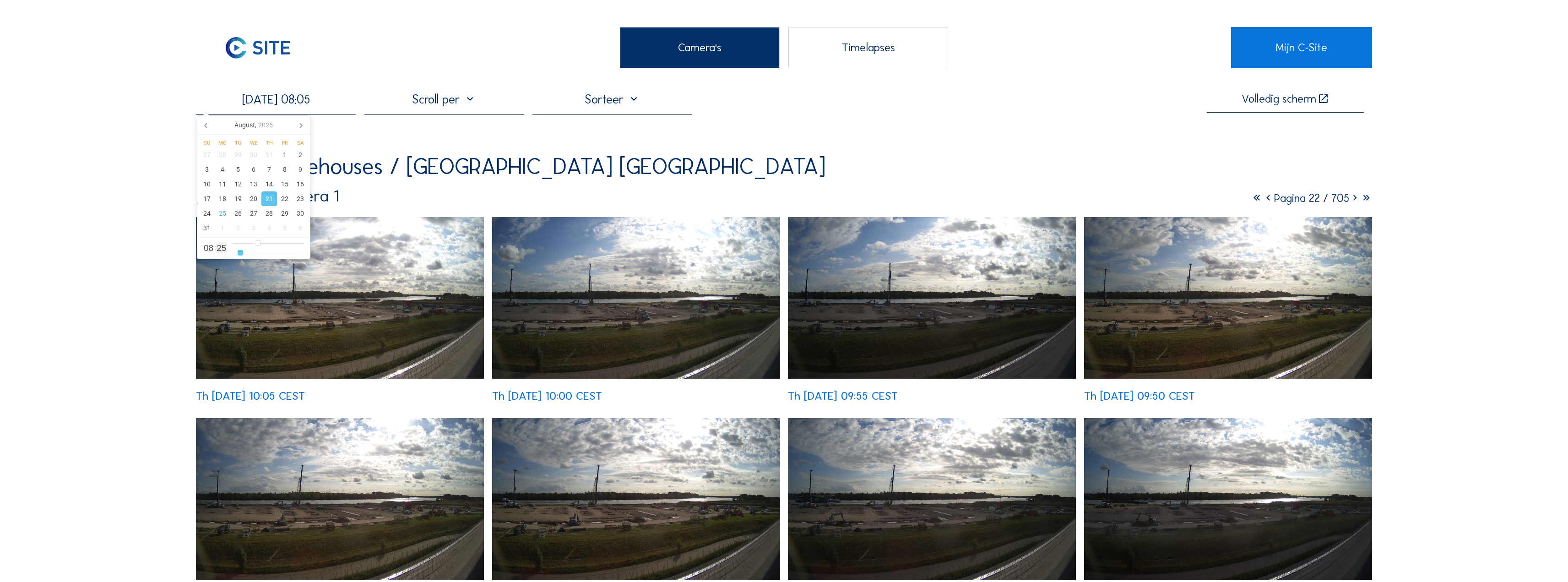
type input "1"
type input "[DATE] 08:00"
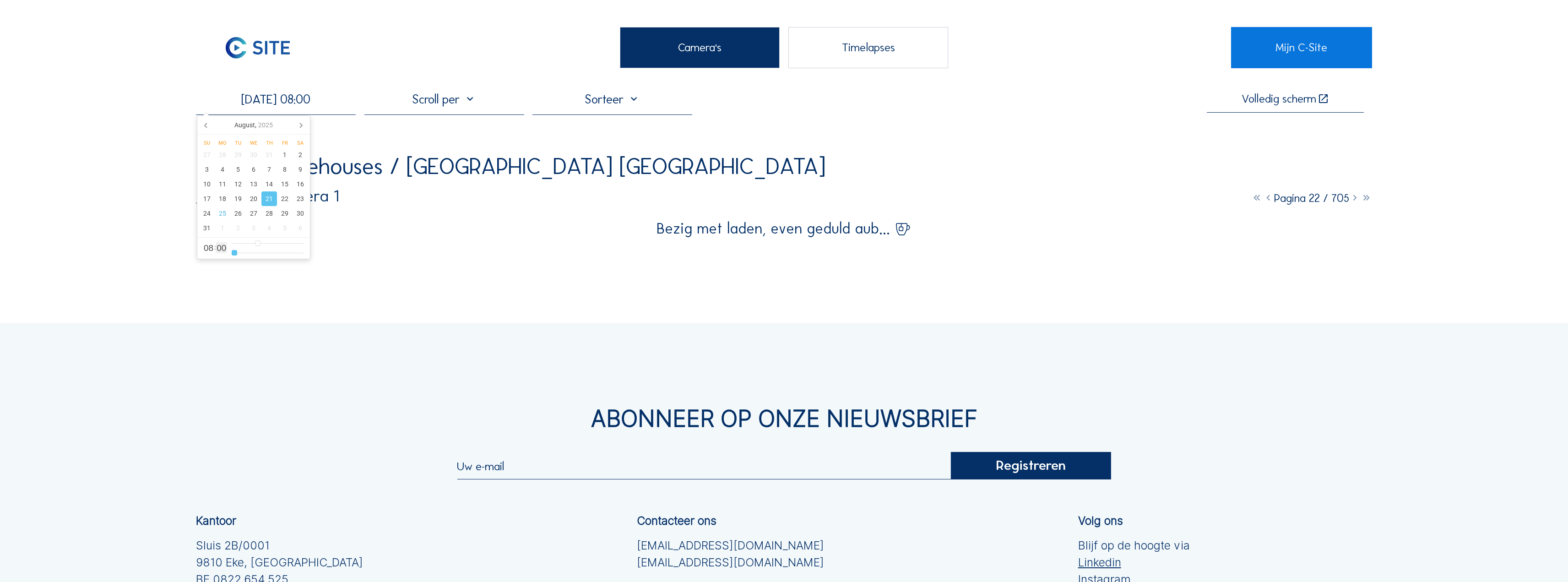
drag, startPoint x: 239, startPoint y: 254, endPoint x: 231, endPoint y: 253, distance: 8.1
type input "0"
click at [231, 253] on input "range" at bounding box center [267, 253] width 72 height 8
type input "[DATE] 09:00"
type input "9"
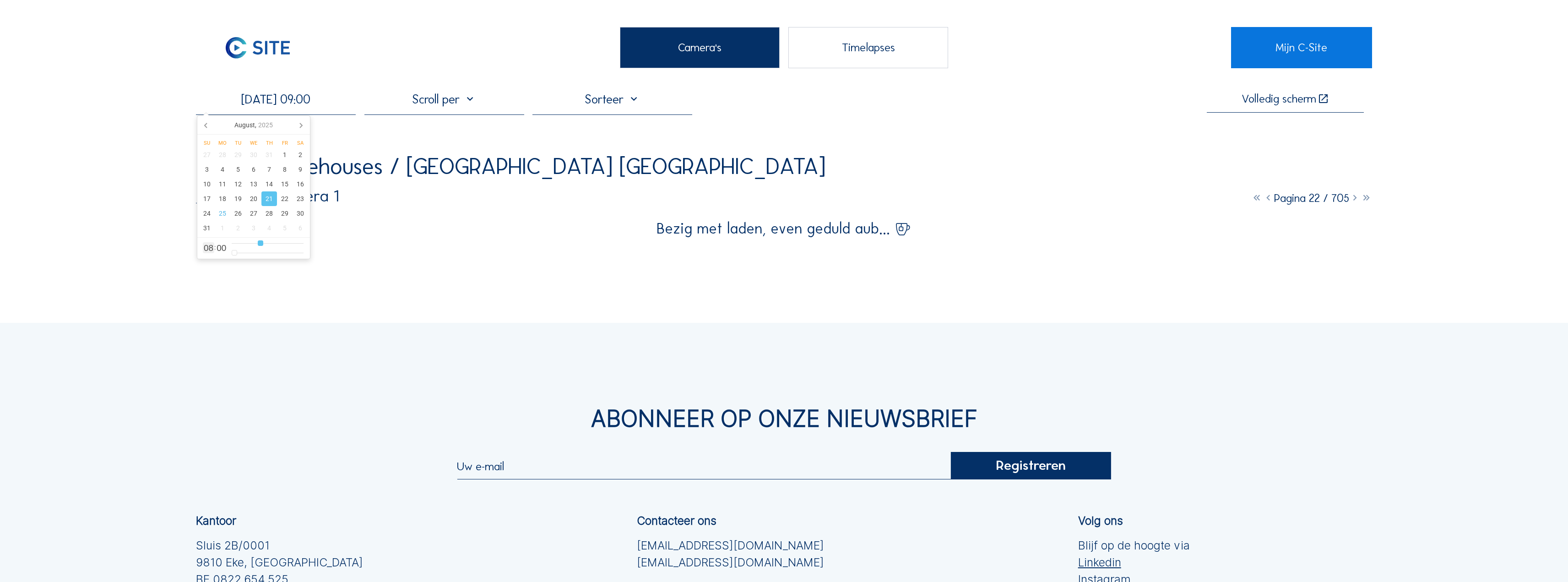
type input "[DATE] 10:00"
type input "10"
type input "[DATE] 11:00"
type input "11"
type input "[DATE] 12:00"
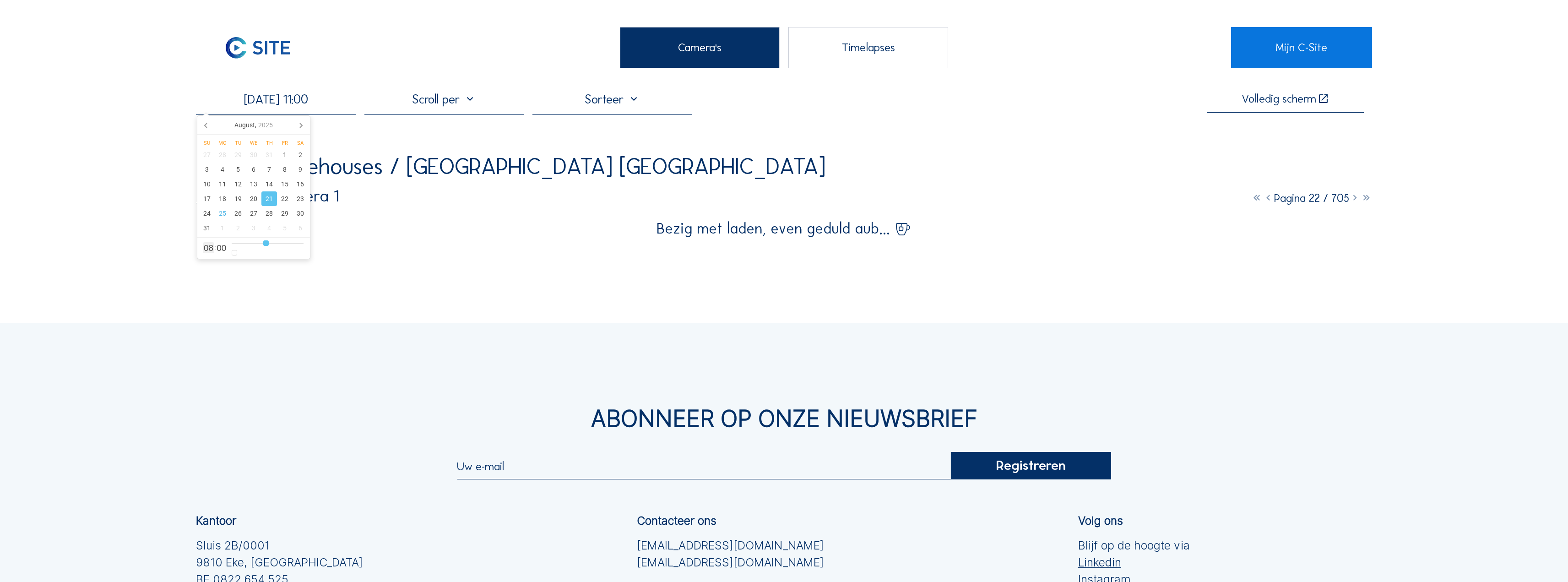
type input "12"
type input "[DATE] 13:00"
type input "13"
type input "[DATE] 14:00"
type input "14"
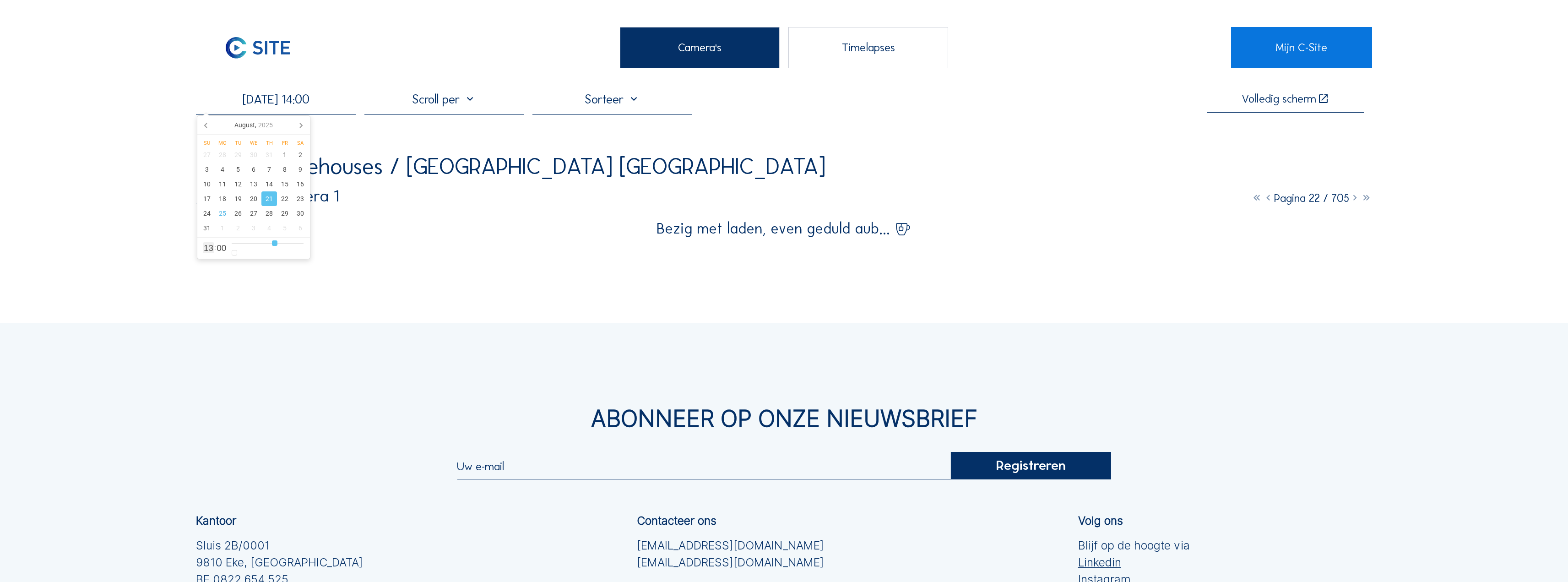
type input "[DATE] 15:00"
type input "15"
type input "[DATE] 16:00"
type input "16"
type input "[DATE] 17:00"
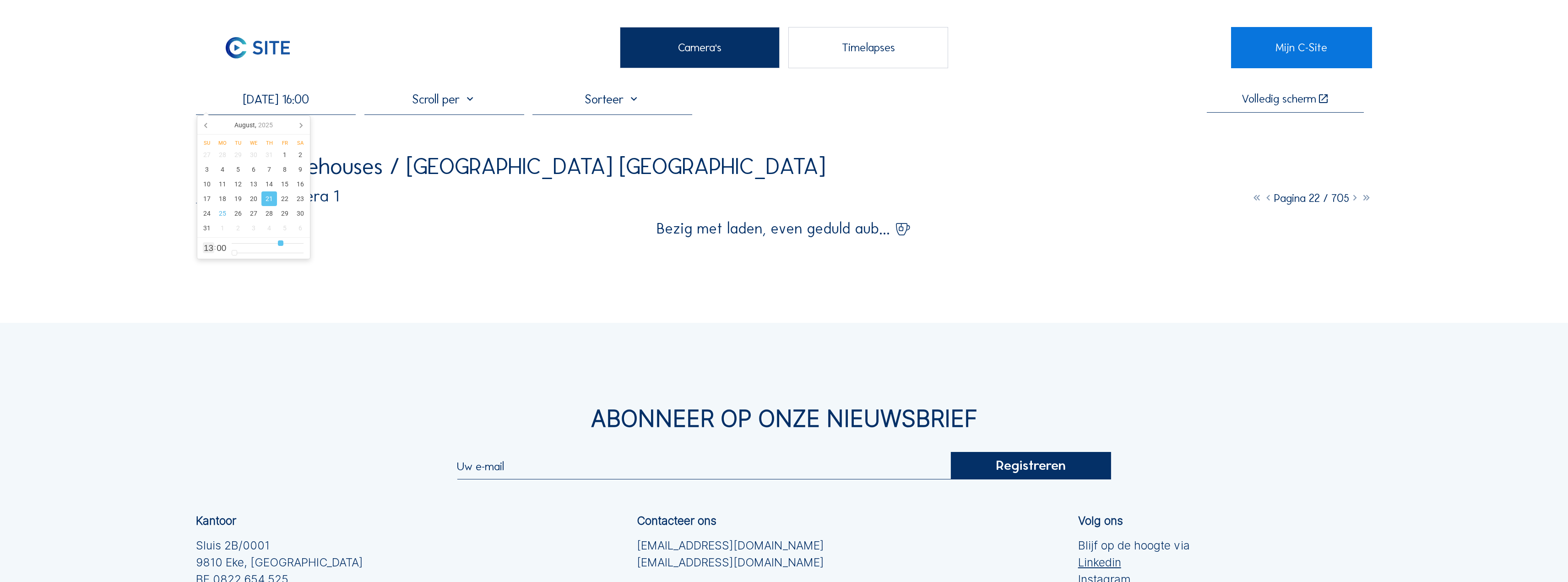
type input "17"
type input "[DATE] 18:00"
type input "18"
type input "[DATE] 19:00"
type input "19"
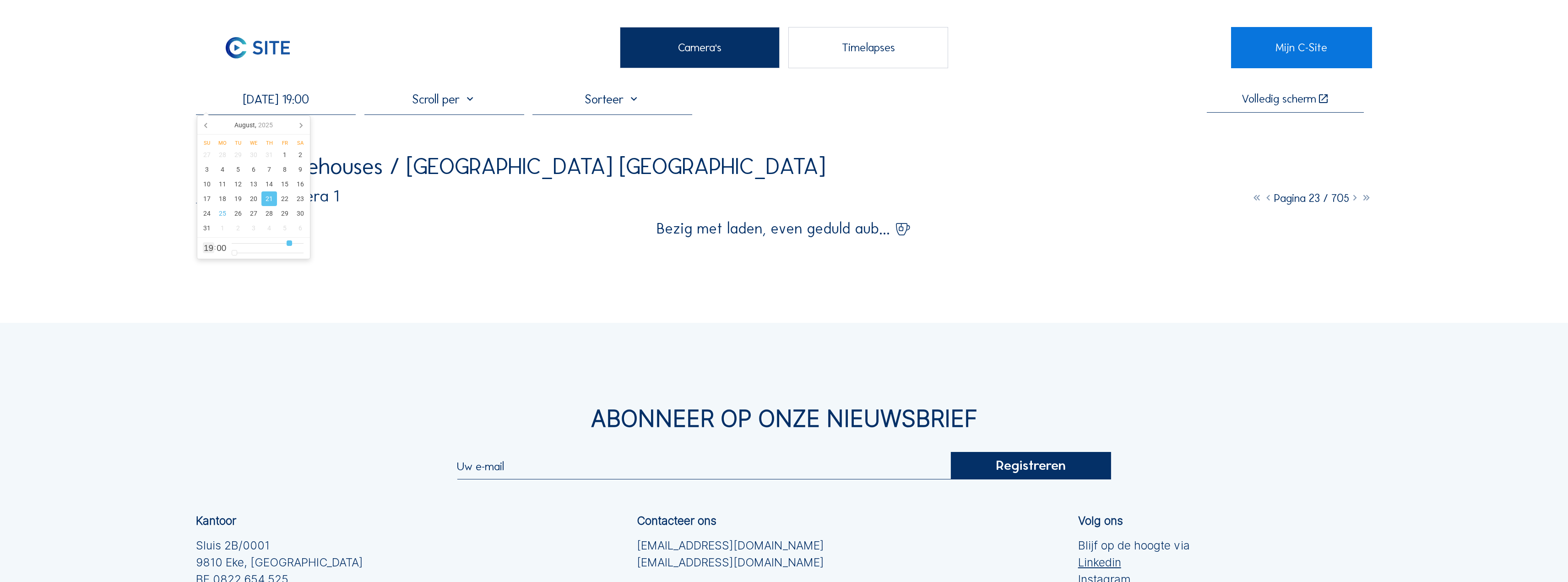
type input "[DATE] 20:00"
drag, startPoint x: 257, startPoint y: 241, endPoint x: 292, endPoint y: 240, distance: 35.0
type input "20"
click at [292, 240] on input "range" at bounding box center [267, 243] width 72 height 8
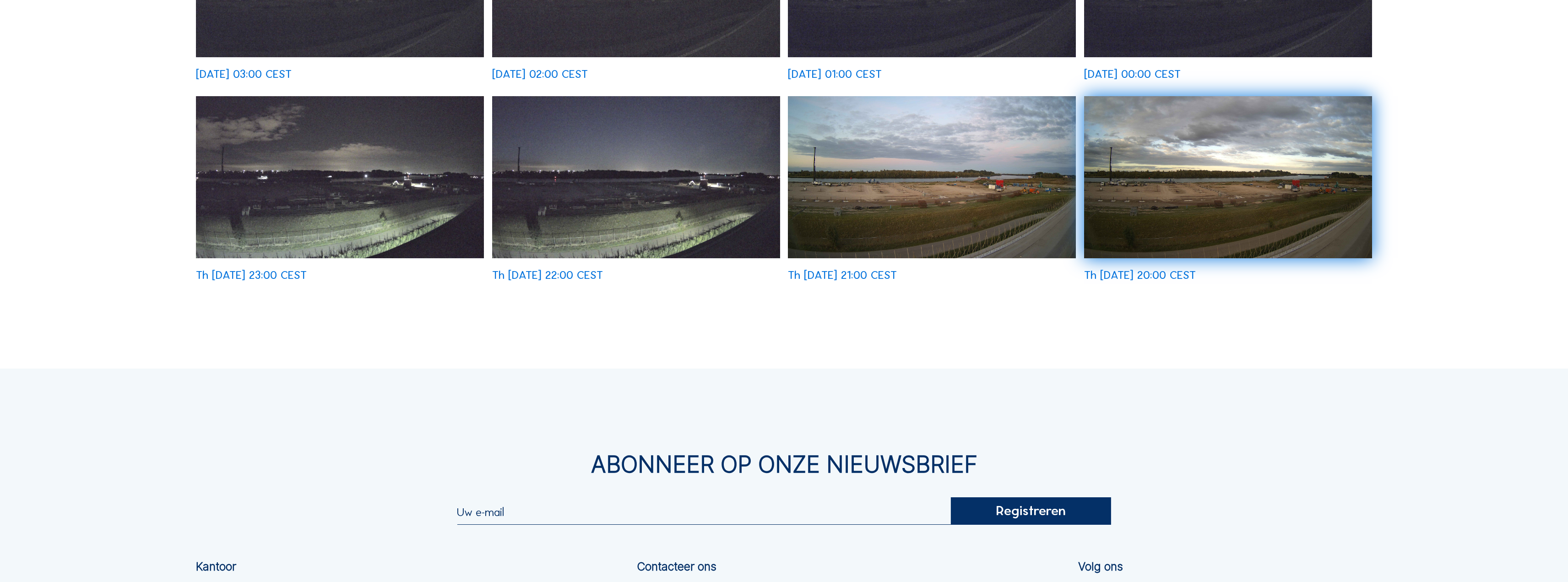
scroll to position [733, 0]
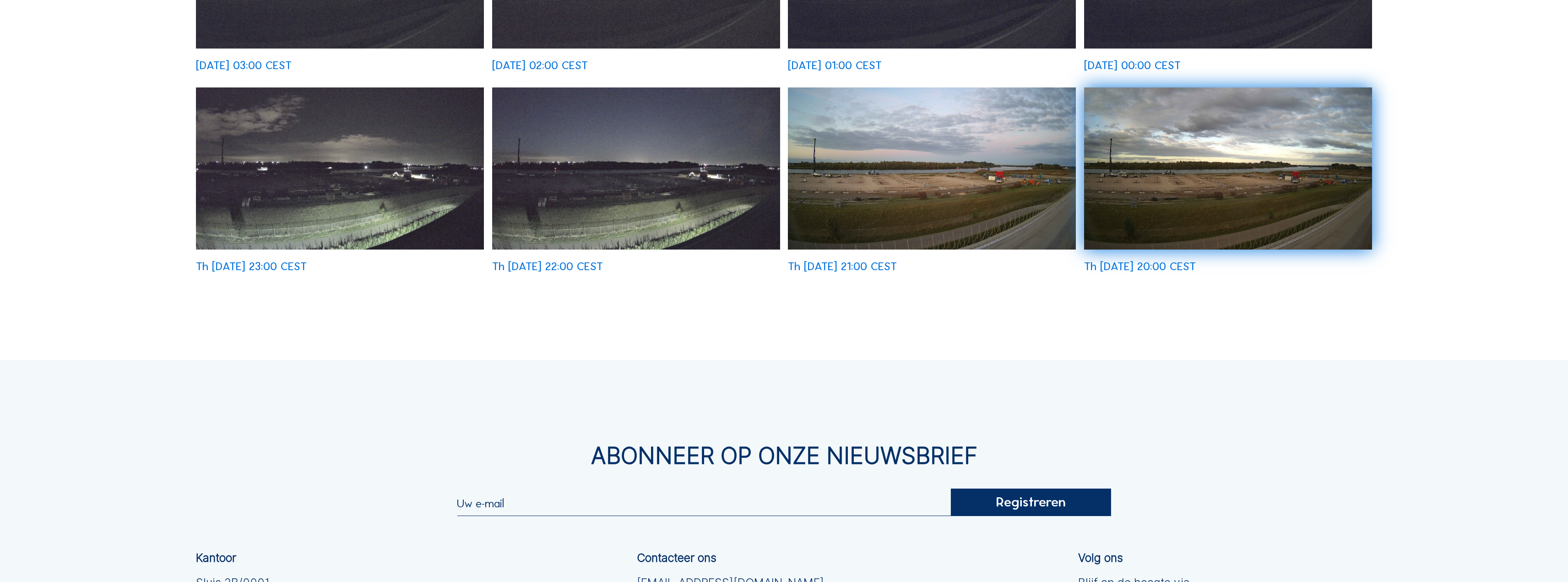
click at [718, 192] on img at bounding box center [636, 168] width 288 height 162
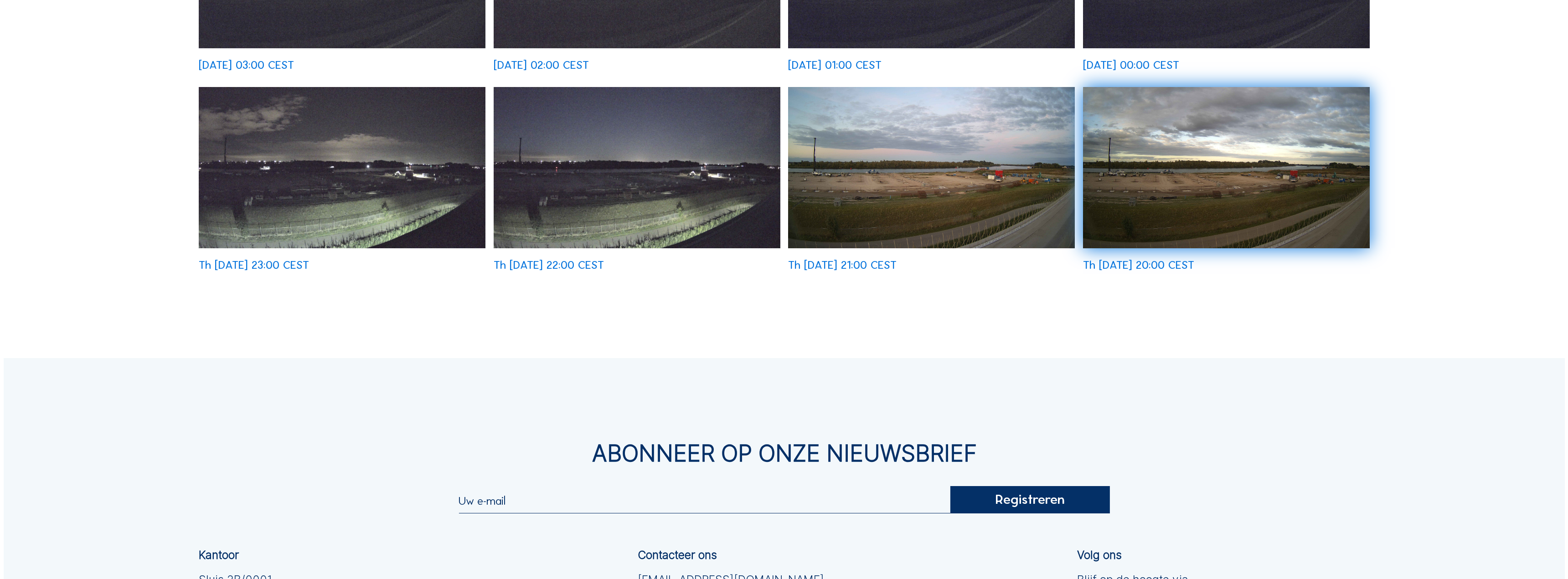
scroll to position [731, 0]
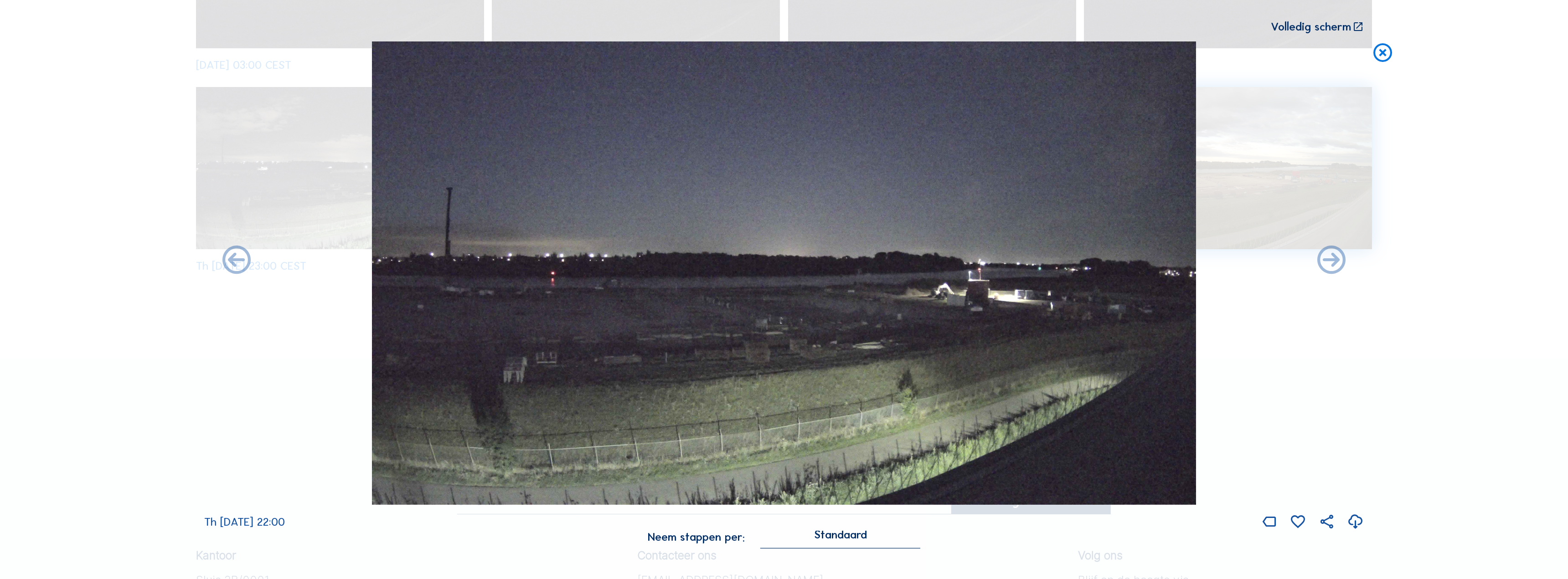
click at [1390, 49] on icon at bounding box center [1383, 53] width 23 height 24
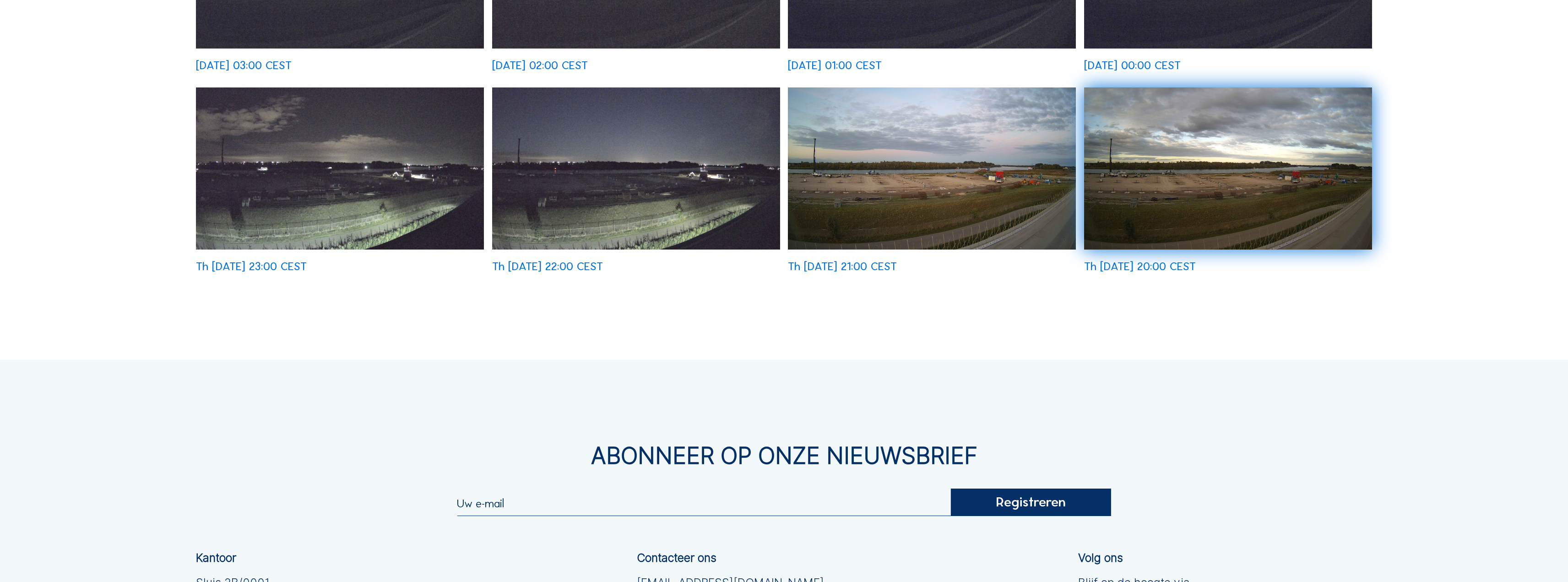
scroll to position [205, 0]
